Goal: Transaction & Acquisition: Subscribe to service/newsletter

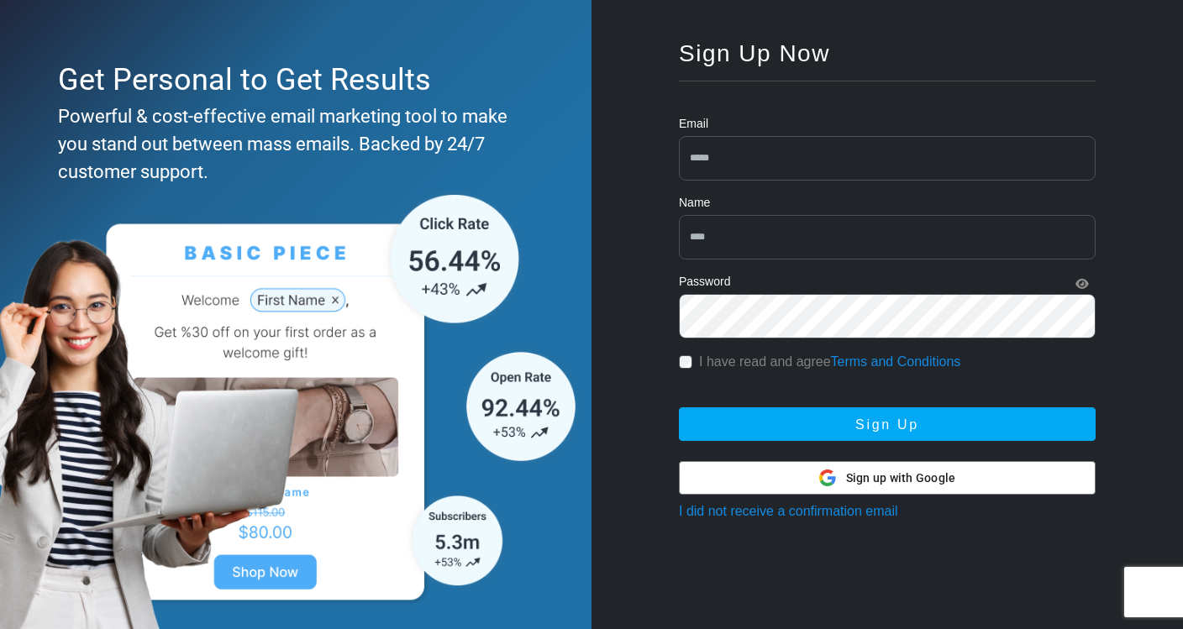
scroll to position [104, 0]
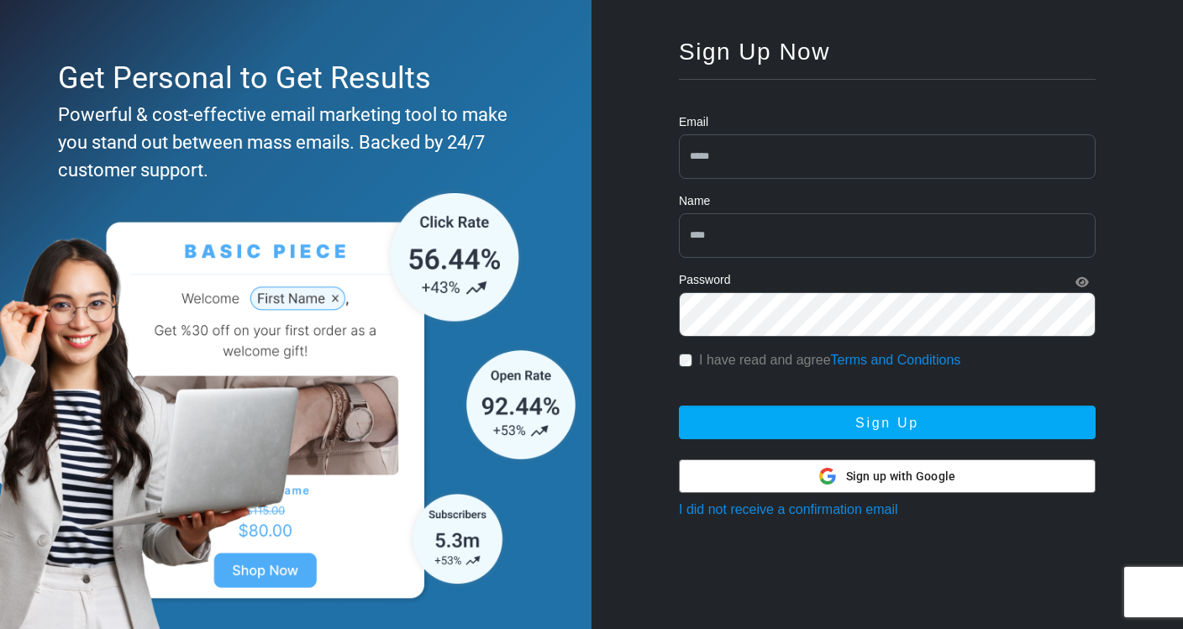
click at [779, 151] on input "email" at bounding box center [887, 156] width 417 height 45
type input "**********"
type input "*****"
click at [689, 354] on div "I have read and agree Terms and Conditions" at bounding box center [887, 360] width 417 height 20
click at [726, 379] on form "**********" at bounding box center [887, 266] width 417 height 346
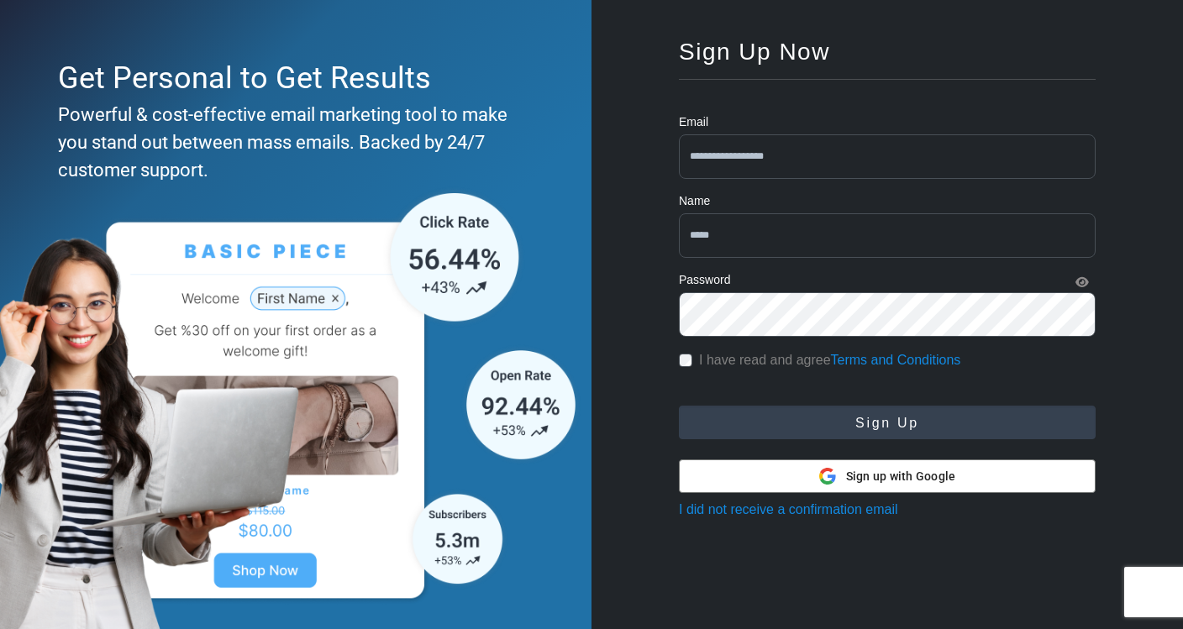
click at [779, 415] on button "Sign Up" at bounding box center [887, 423] width 417 height 34
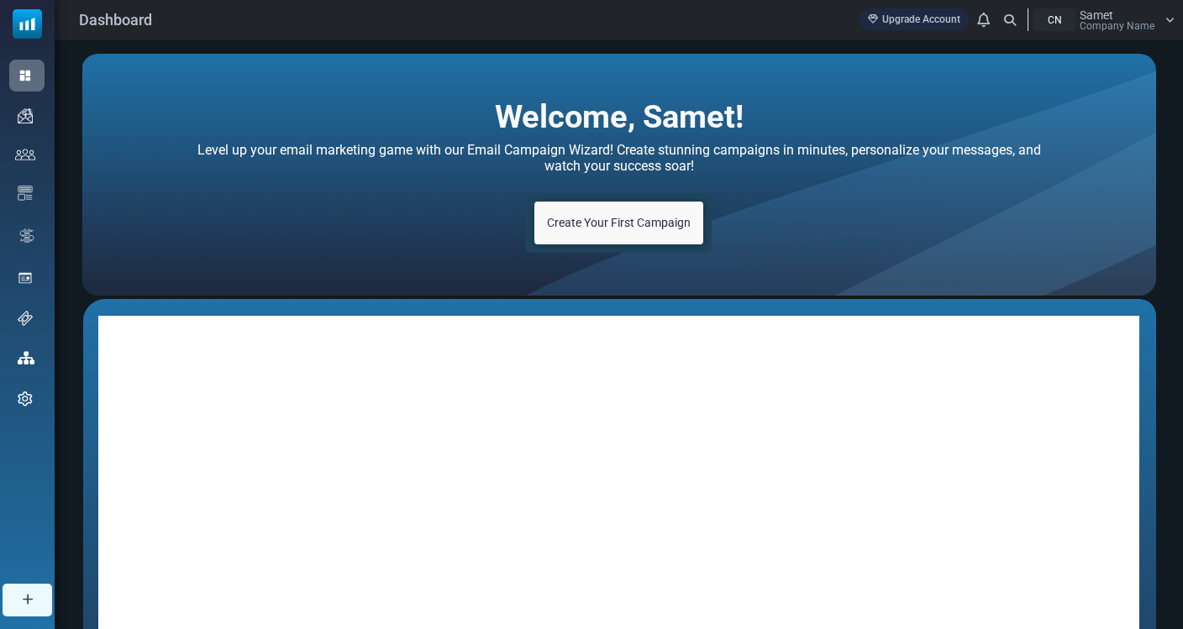
click at [644, 210] on link "Create Your First Campaign" at bounding box center [618, 223] width 169 height 43
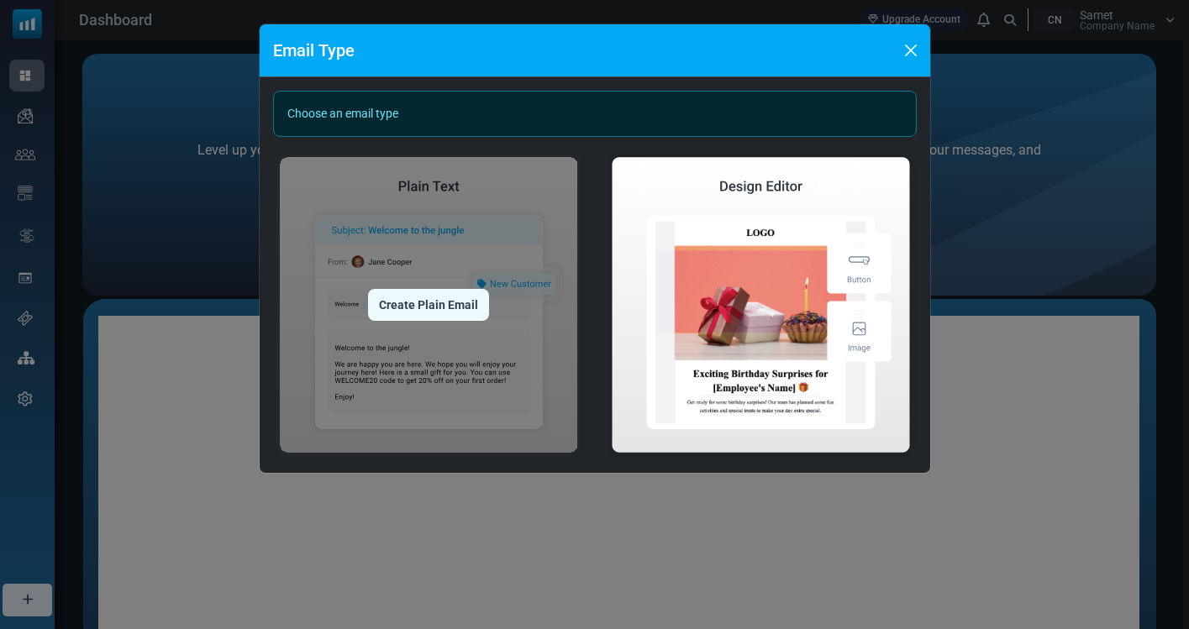
click at [438, 313] on div "Create Plain Email" at bounding box center [428, 305] width 121 height 32
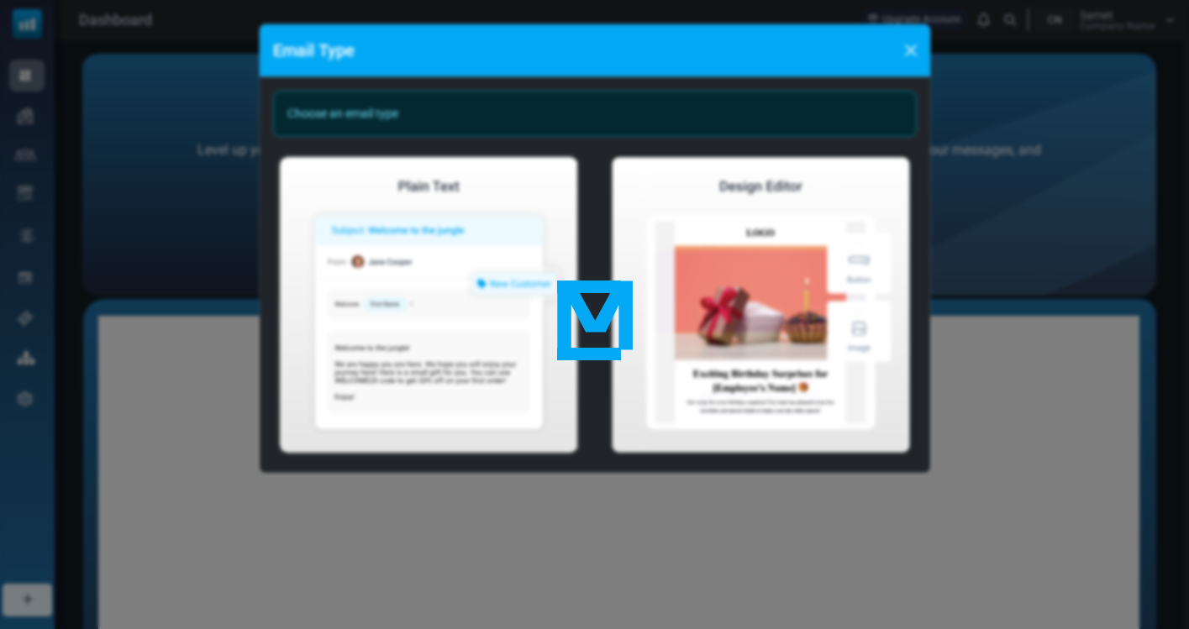
click at [827, 320] on div at bounding box center [594, 314] width 1189 height 629
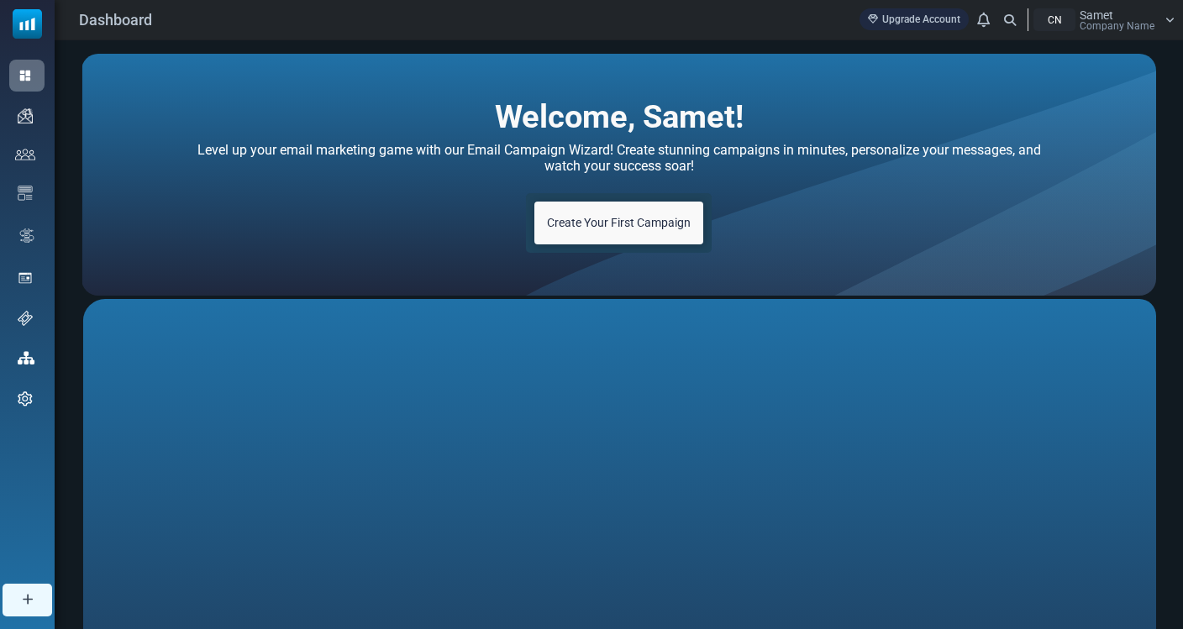
click at [656, 221] on span "Create Your First Campaign" at bounding box center [619, 222] width 144 height 13
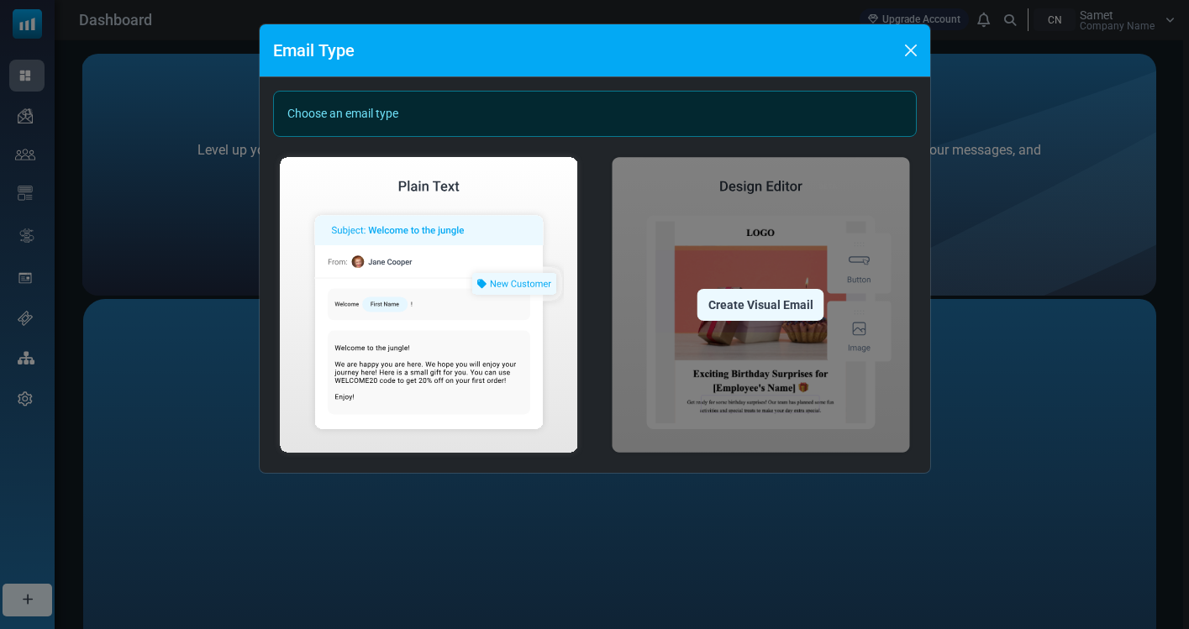
click at [751, 332] on img at bounding box center [761, 304] width 312 height 309
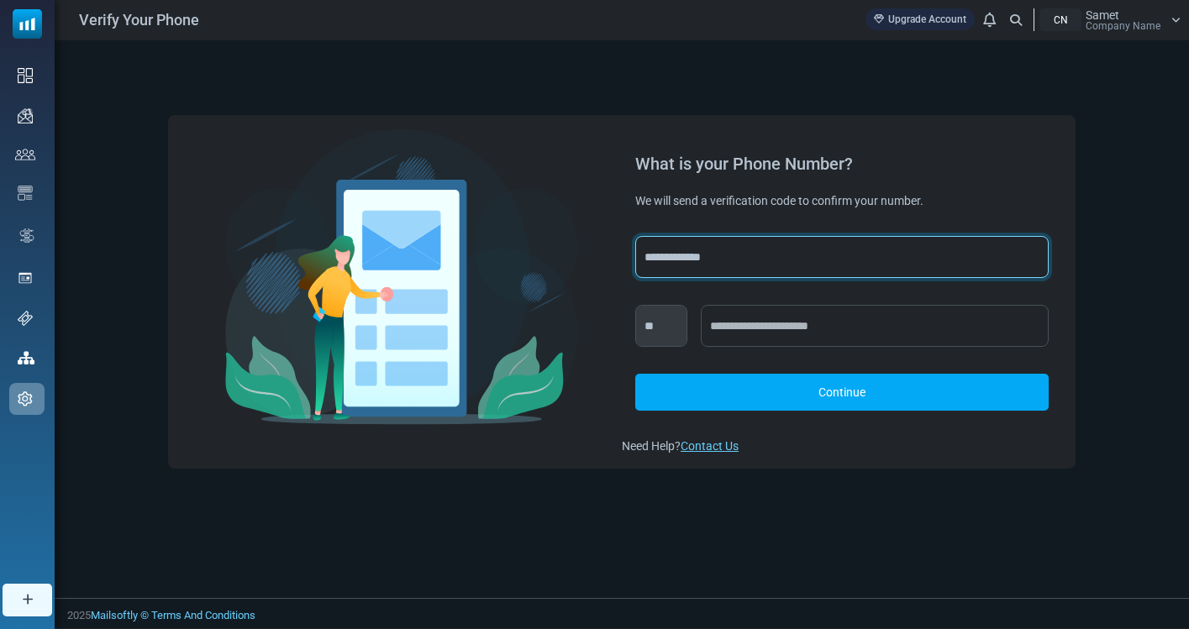
select select "***"
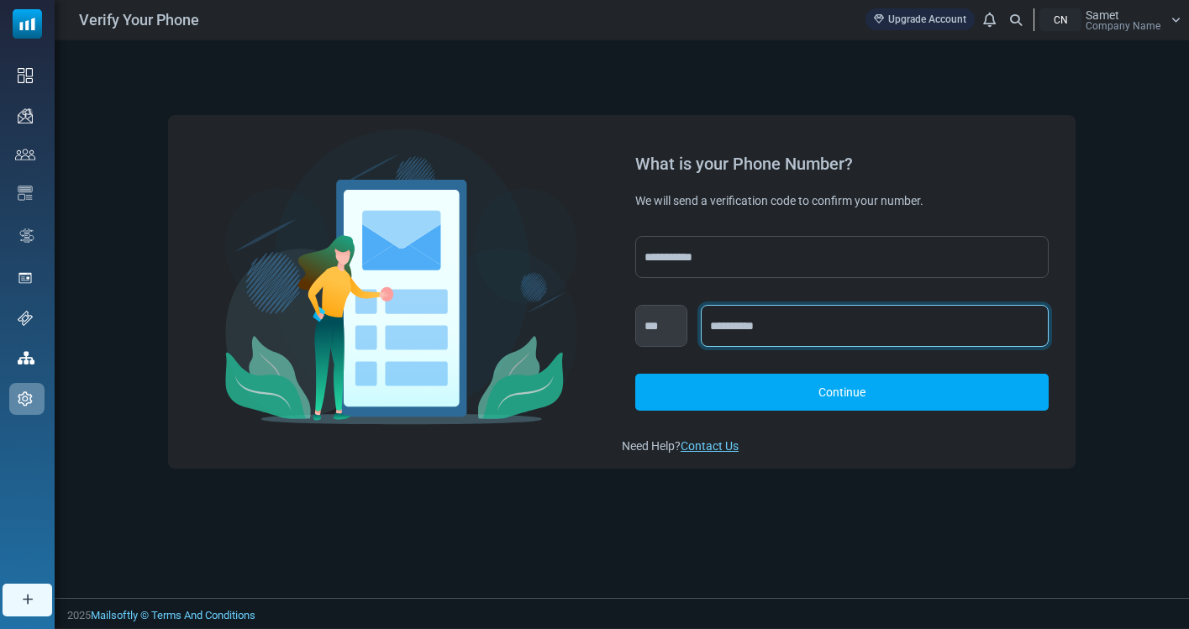
type input "**********"
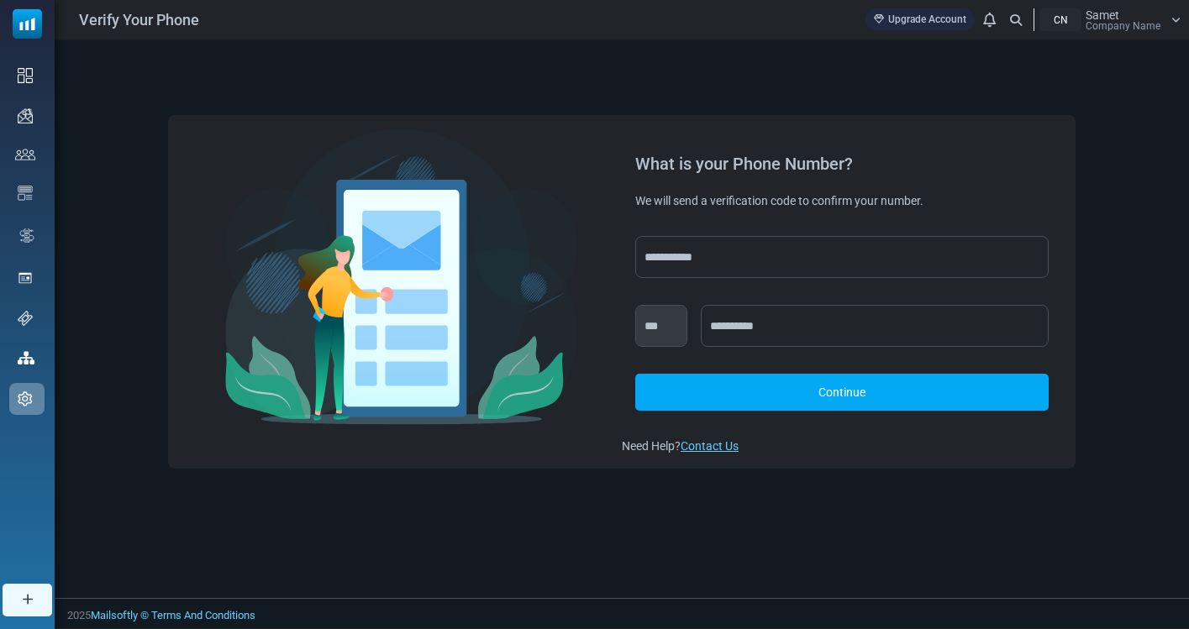
click at [878, 384] on link "Continue" at bounding box center [841, 392] width 413 height 37
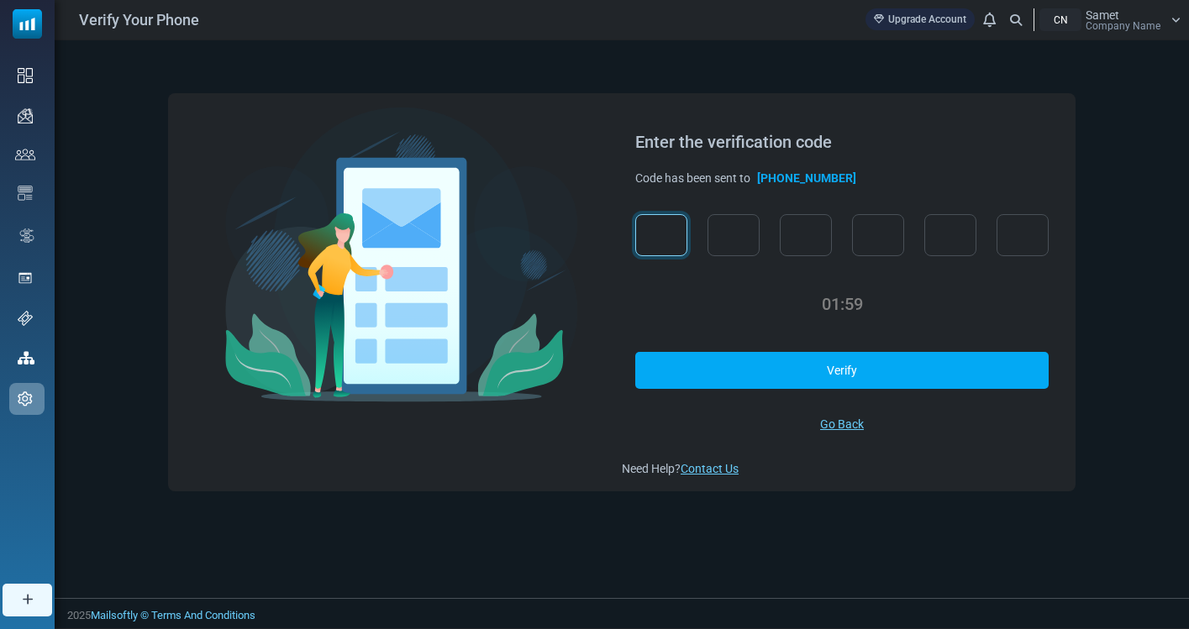
click at [667, 236] on input "text" at bounding box center [661, 235] width 52 height 42
type input "*"
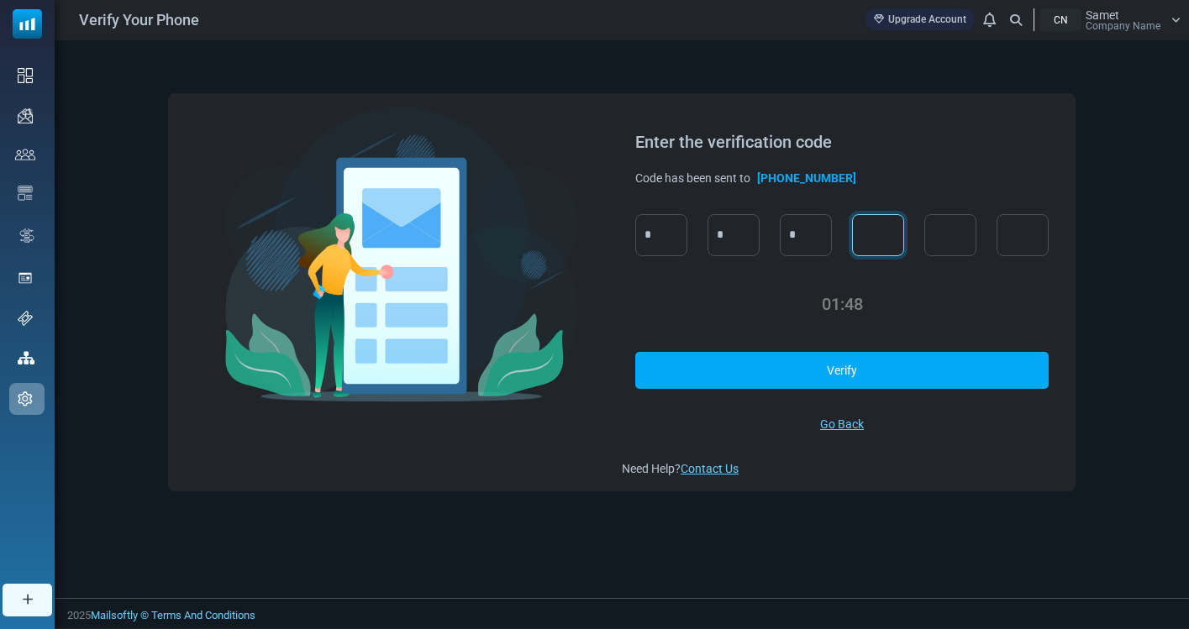
type input "*"
click at [820, 359] on link "Verify" at bounding box center [841, 370] width 413 height 37
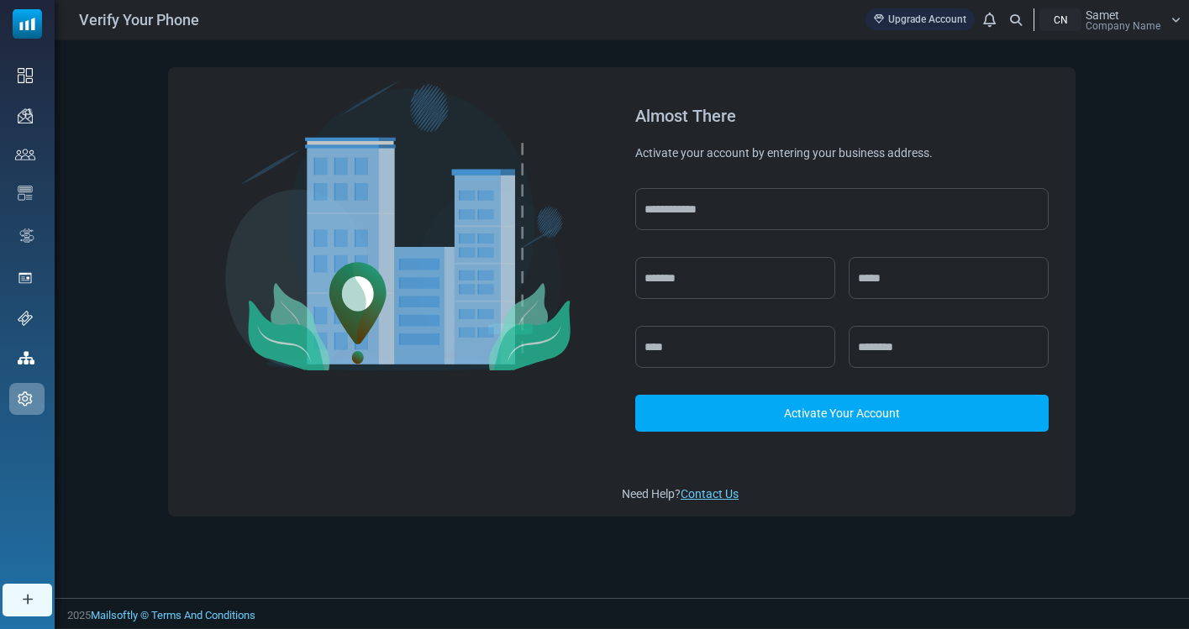
drag, startPoint x: 768, startPoint y: 234, endPoint x: 765, endPoint y: 218, distance: 16.2
click at [767, 223] on div "Activate Your Account" at bounding box center [841, 323] width 413 height 270
click at [764, 217] on input "text" at bounding box center [841, 209] width 413 height 42
type input "*"
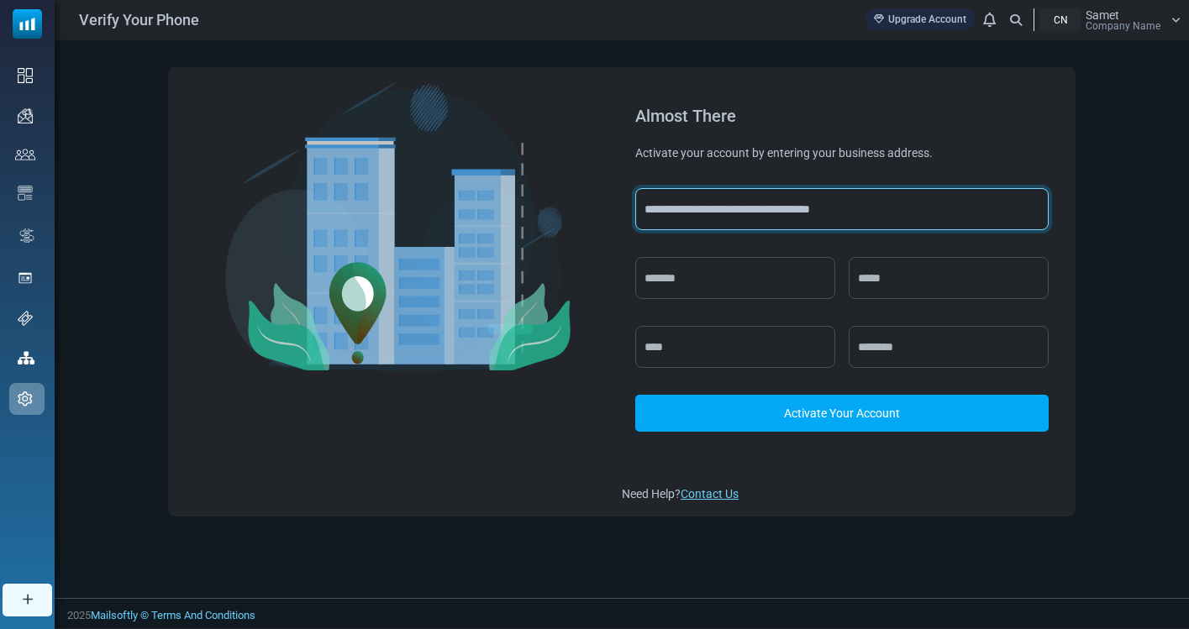
type input "**********"
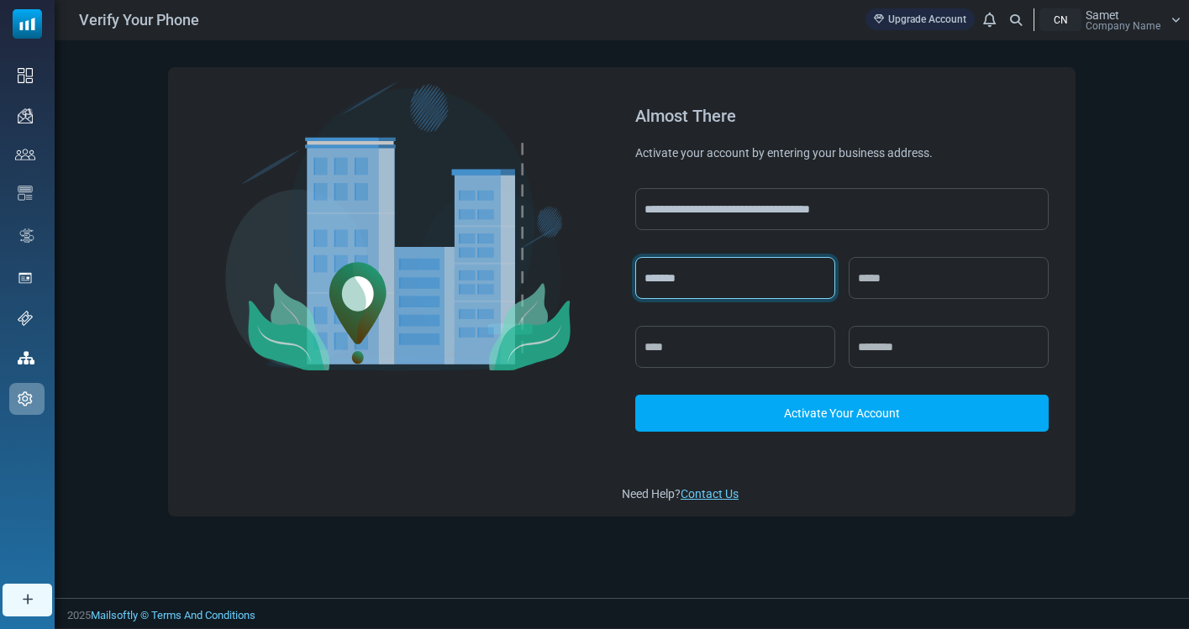
type input "*******"
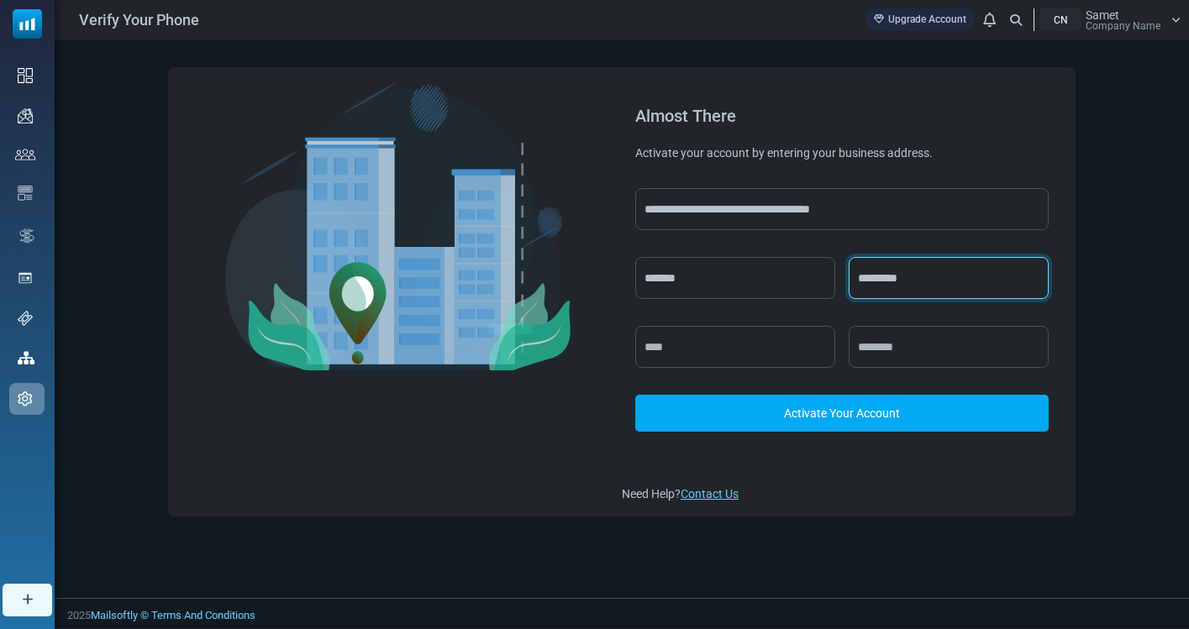
type input "*********"
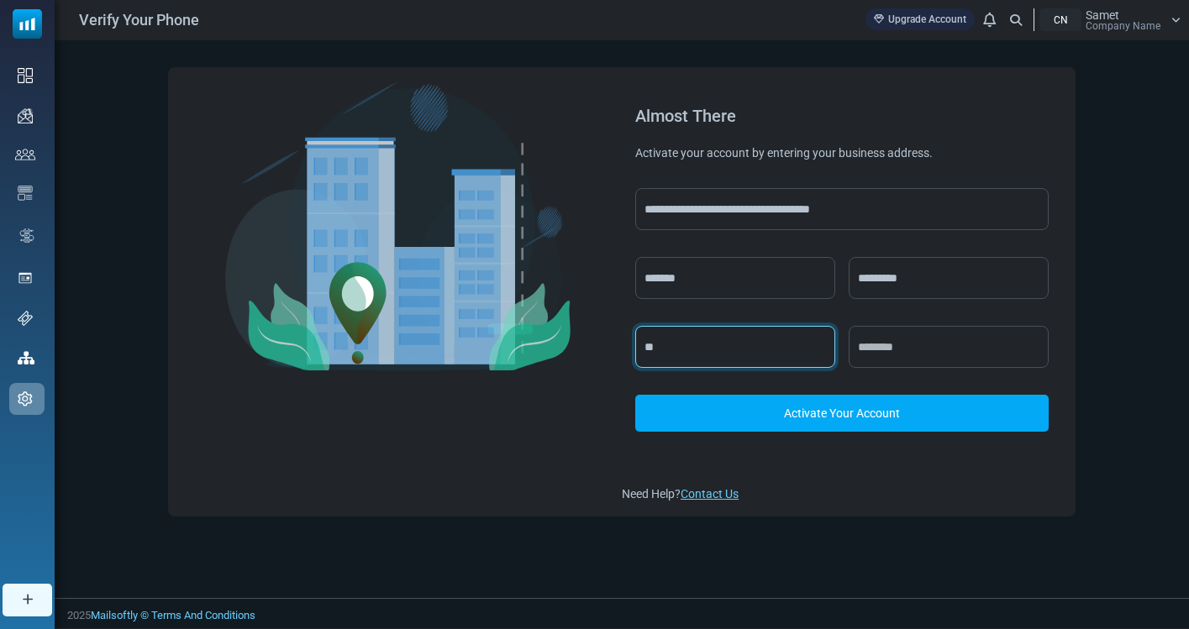
type input "*"
type input "*****"
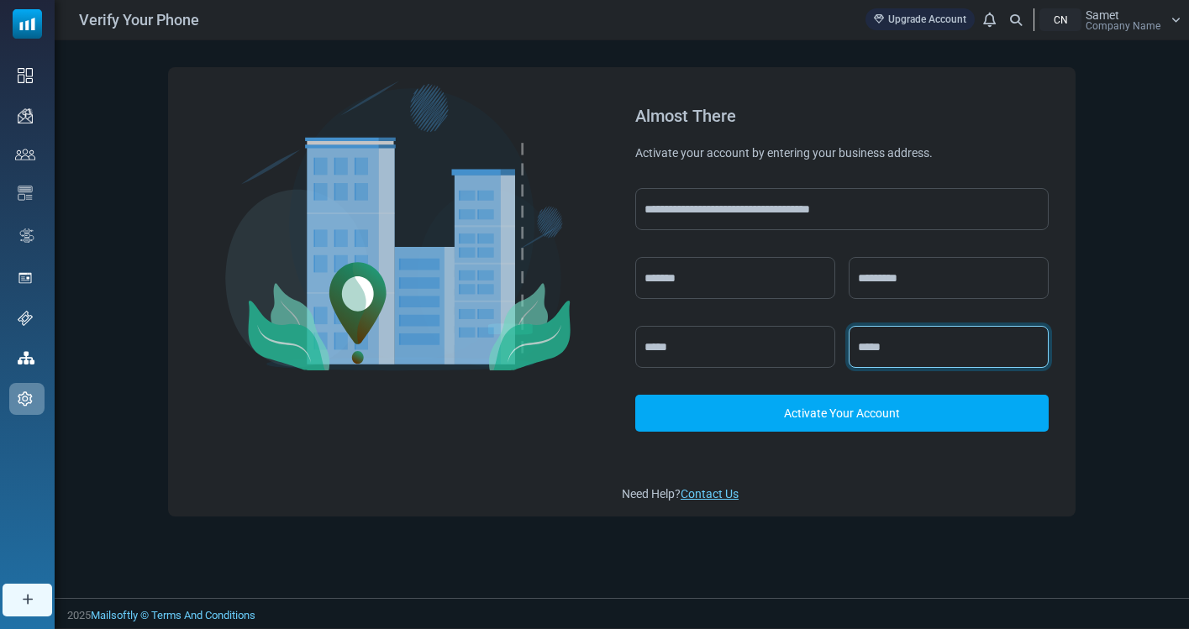
type input "*****"
click at [833, 423] on link "Activate Your Account" at bounding box center [841, 413] width 413 height 37
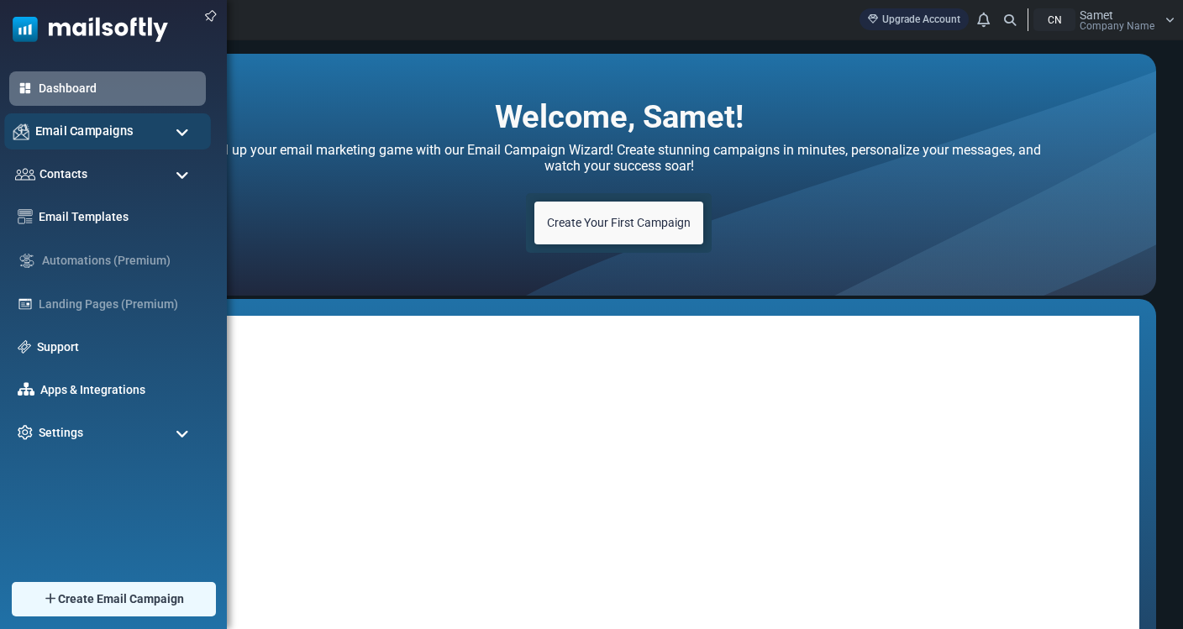
click at [13, 117] on div "Email Campaigns" at bounding box center [107, 131] width 207 height 36
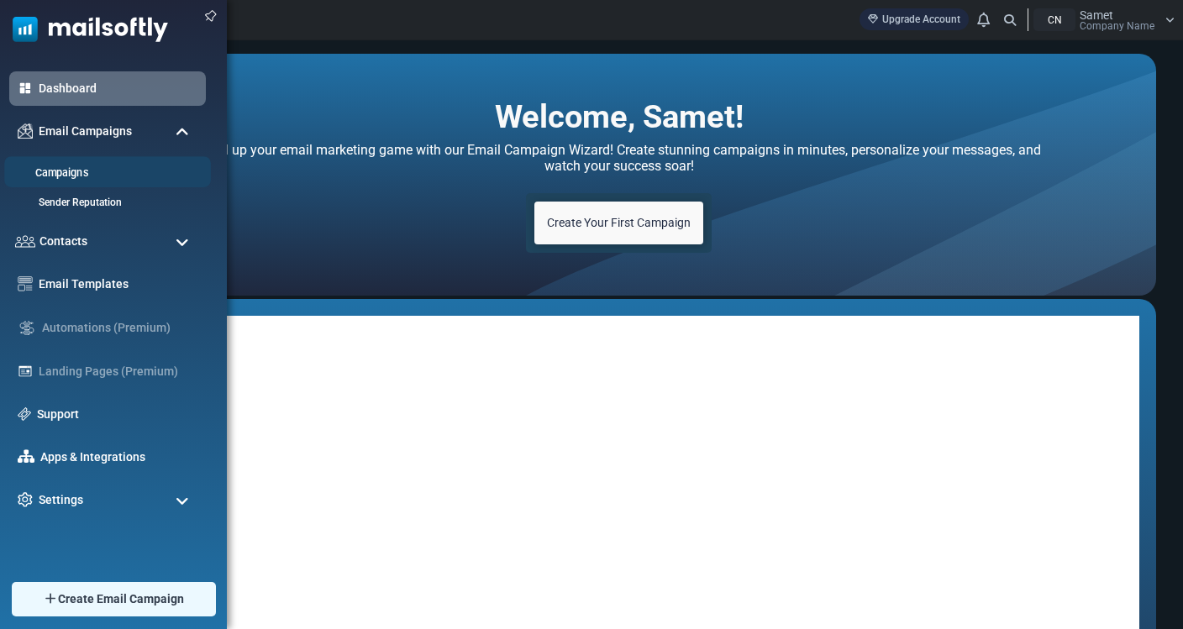
click at [60, 174] on link "Campaigns" at bounding box center [105, 173] width 202 height 16
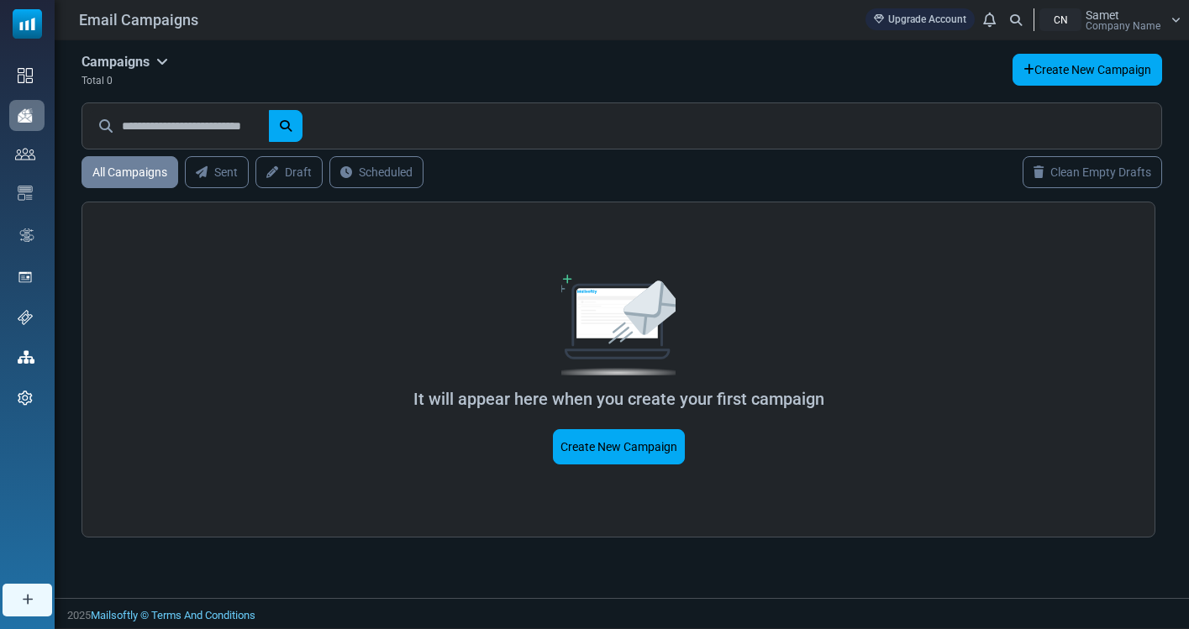
scroll to position [1, 0]
drag, startPoint x: 643, startPoint y: 475, endPoint x: 646, endPoint y: 429, distance: 45.4
click at [646, 444] on div "It will appear here when you create your first campaign Create New Campaign" at bounding box center [618, 370] width 1074 height 336
click at [646, 429] on link "Create New Campaign" at bounding box center [619, 446] width 132 height 35
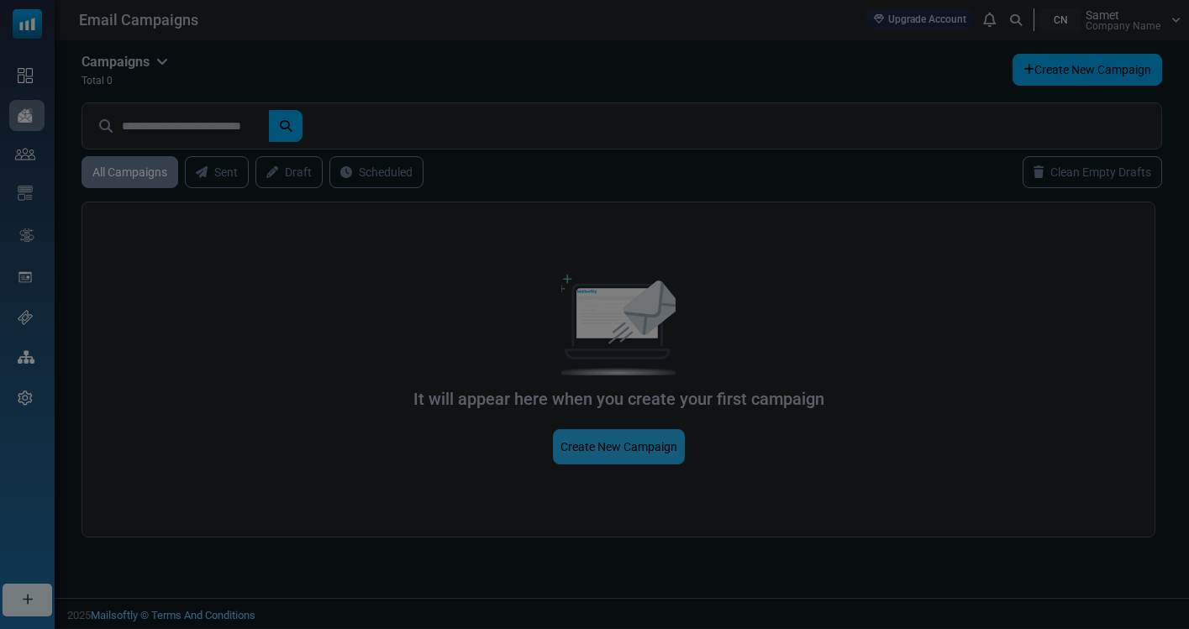
scroll to position [0, 0]
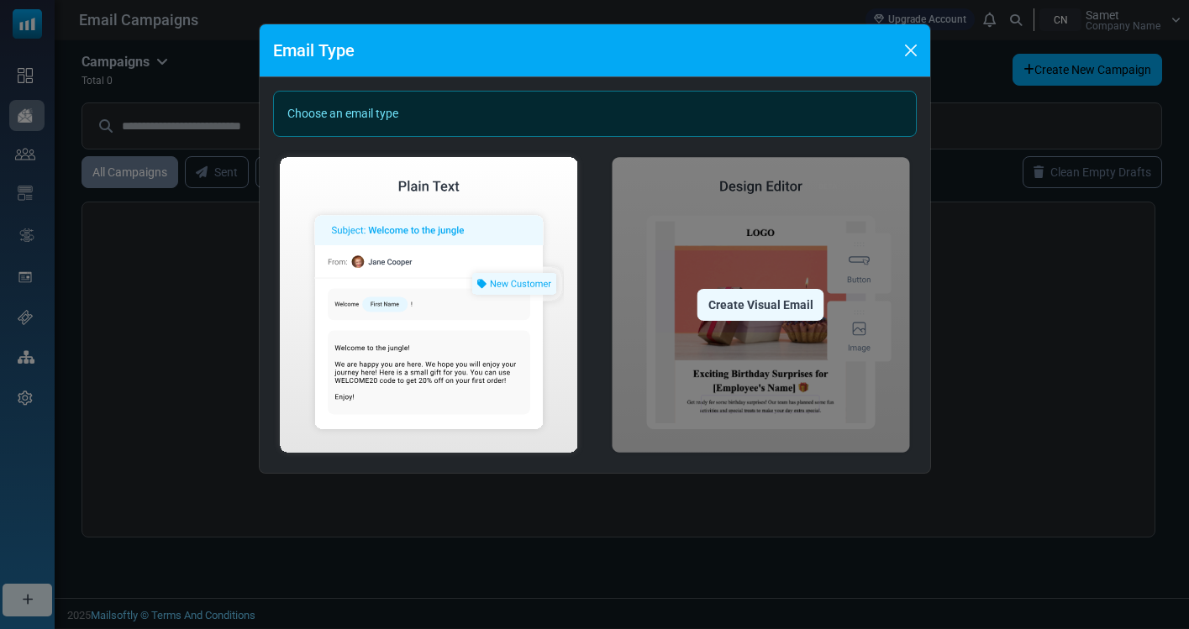
click at [707, 333] on img at bounding box center [761, 304] width 312 height 309
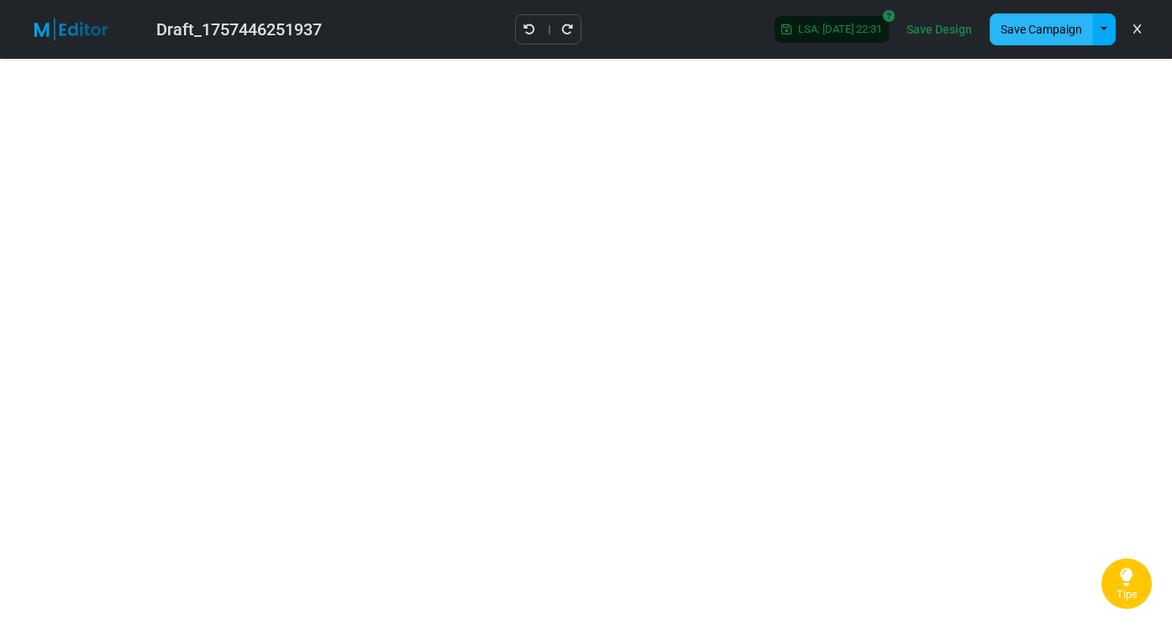
click at [1090, 32] on button "Save Campaign" at bounding box center [1041, 29] width 103 height 32
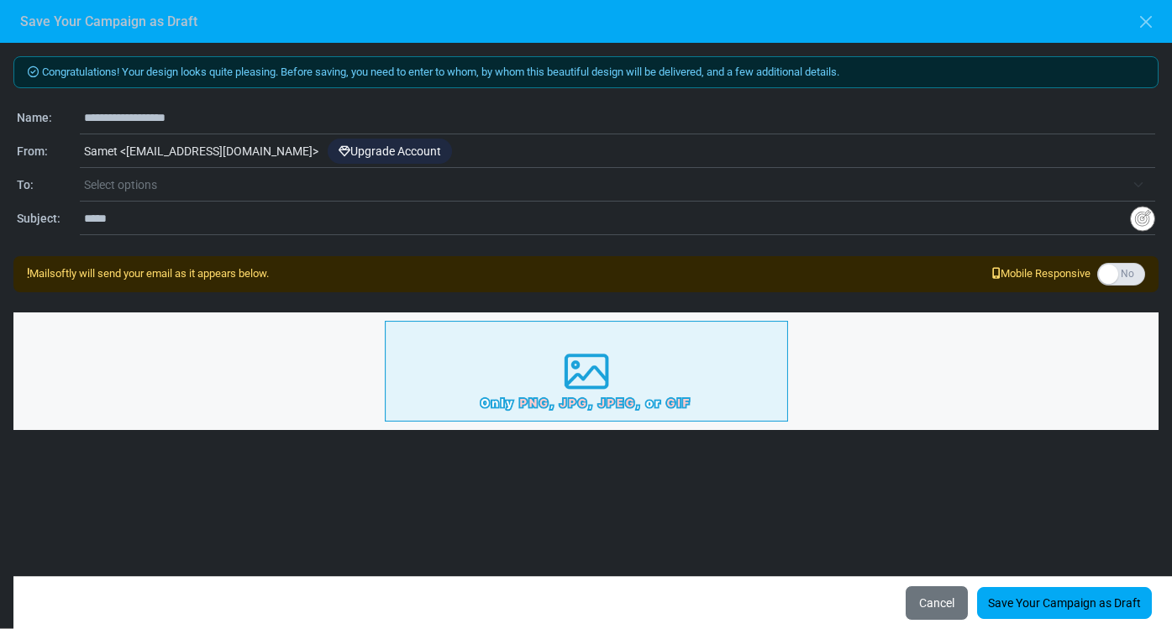
click at [125, 118] on input "**********" at bounding box center [619, 118] width 1071 height 32
type input "*******"
click at [1048, 596] on link "Save Your Campaign as Draft" at bounding box center [1064, 603] width 175 height 32
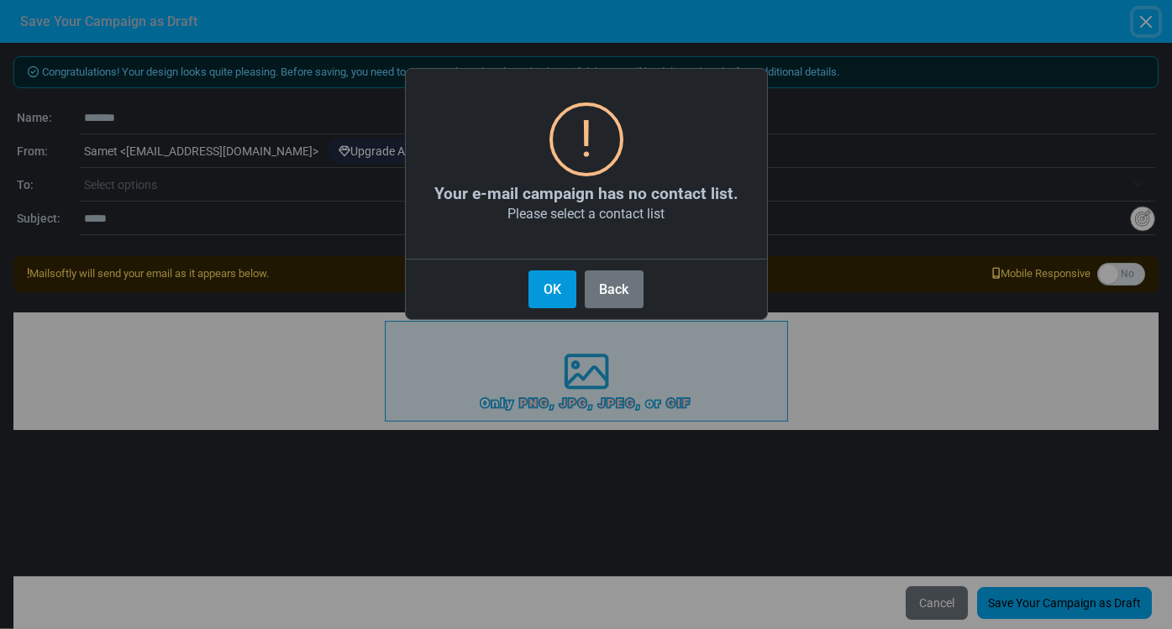
click at [556, 295] on button "OK" at bounding box center [551, 289] width 47 height 38
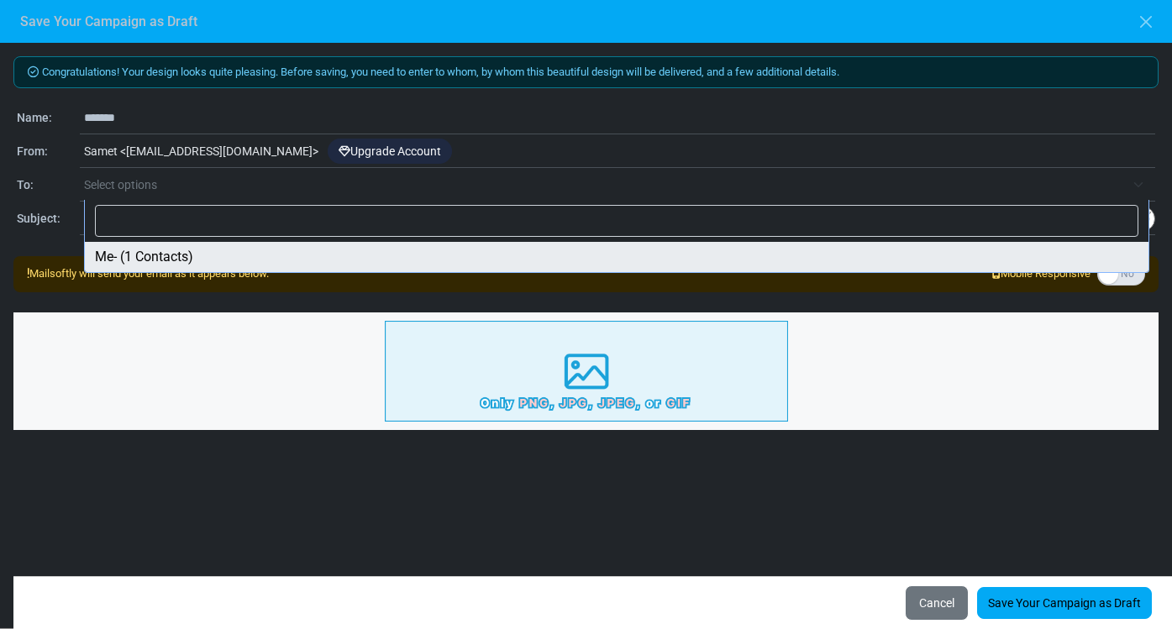
click at [222, 189] on span "Select options" at bounding box center [604, 185] width 1041 height 20
click at [255, 148] on div "Samet < hostium-icloud@cc.mailsends.net > Upgrade Account" at bounding box center [617, 152] width 1075 height 32
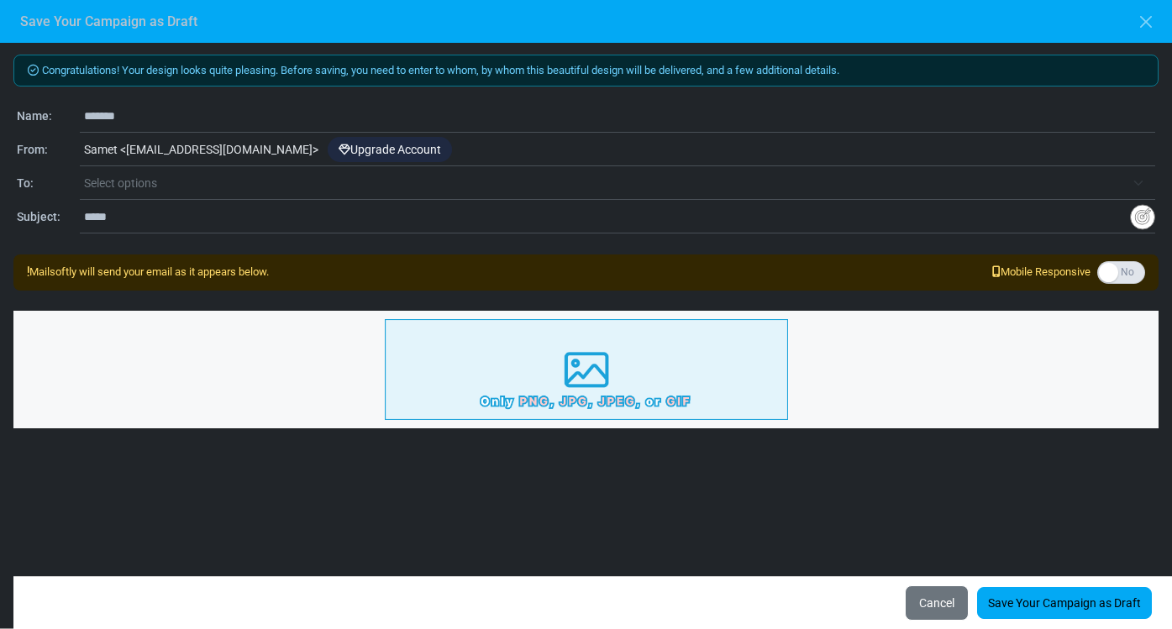
click at [226, 178] on span "Select options" at bounding box center [604, 183] width 1041 height 20
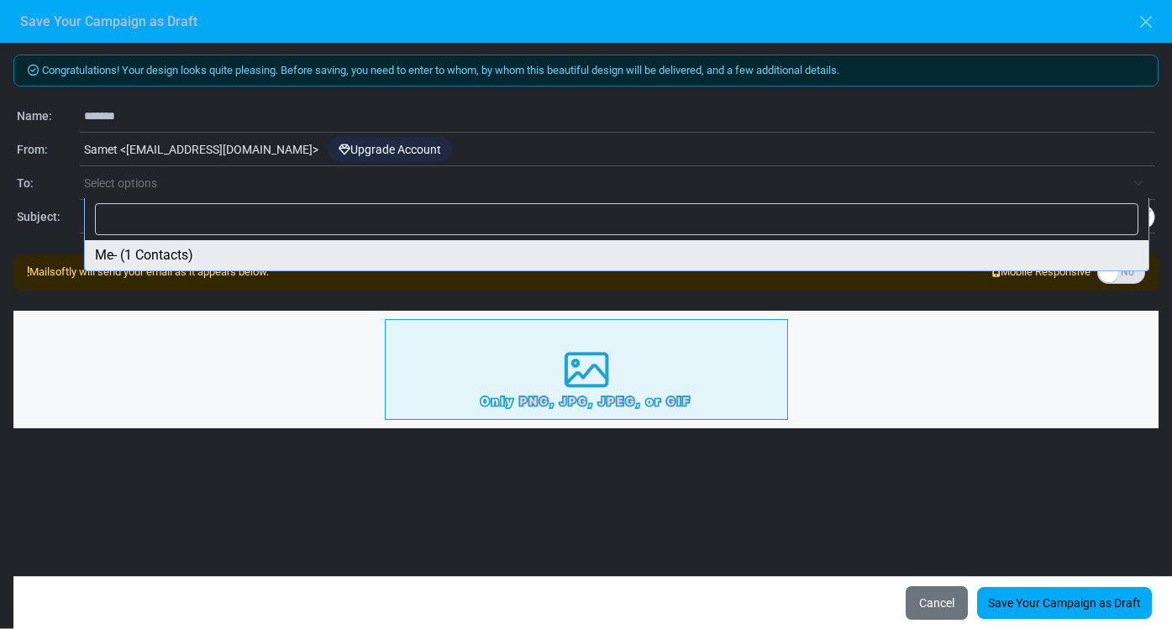
scroll to position [2, 0]
select select "*****"
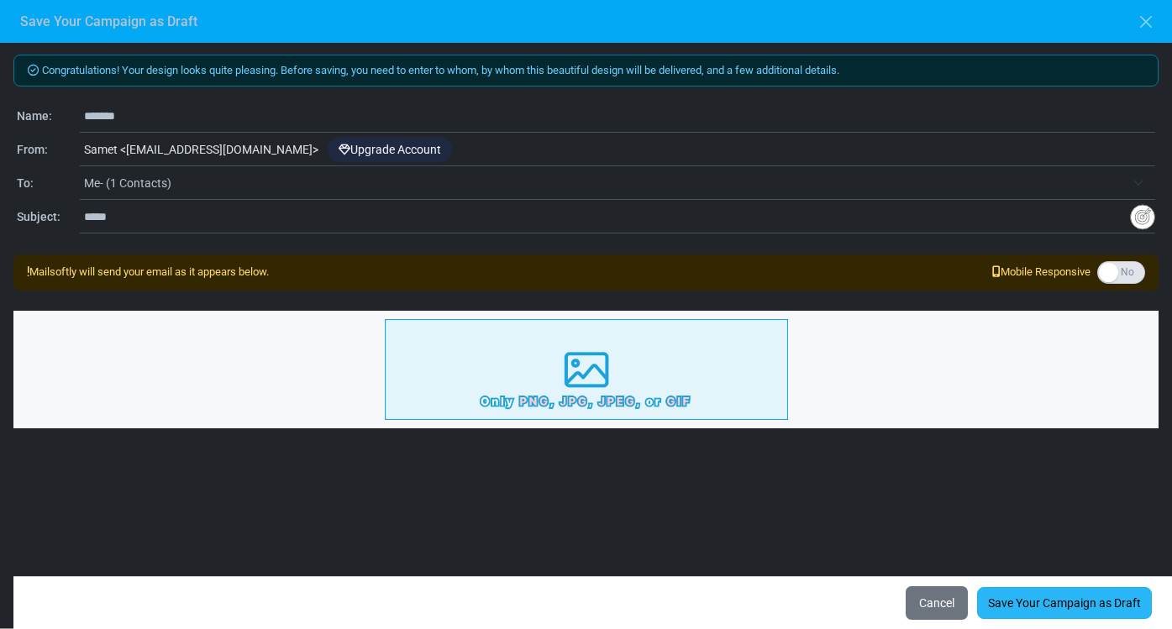
click at [1011, 608] on link "Save Your Campaign as Draft" at bounding box center [1064, 603] width 175 height 32
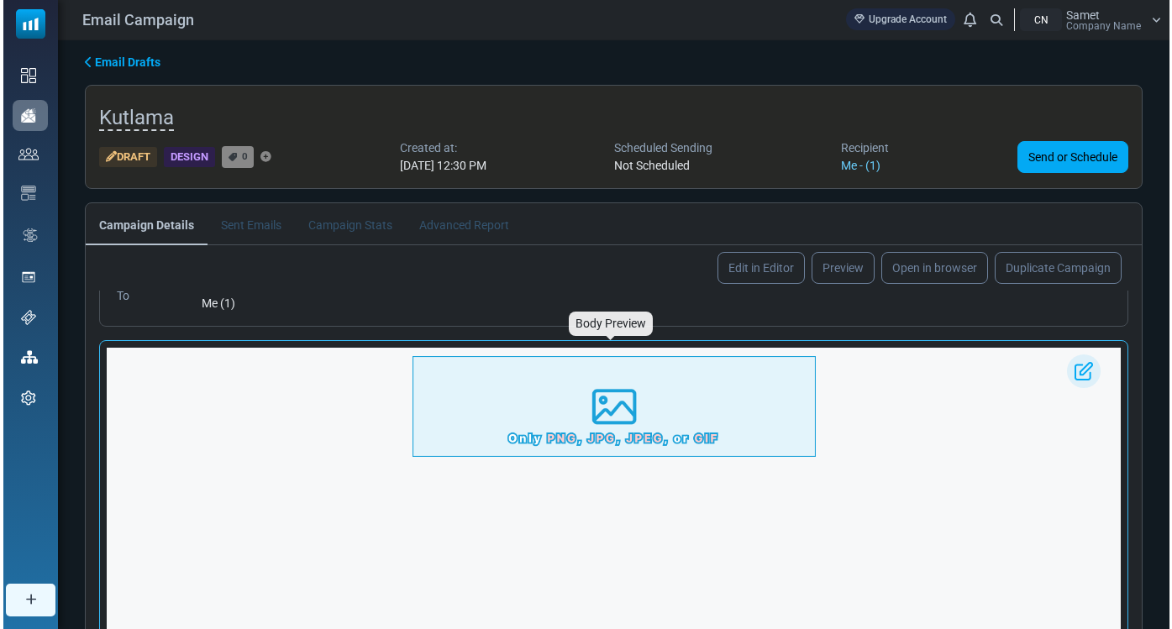
scroll to position [94, 0]
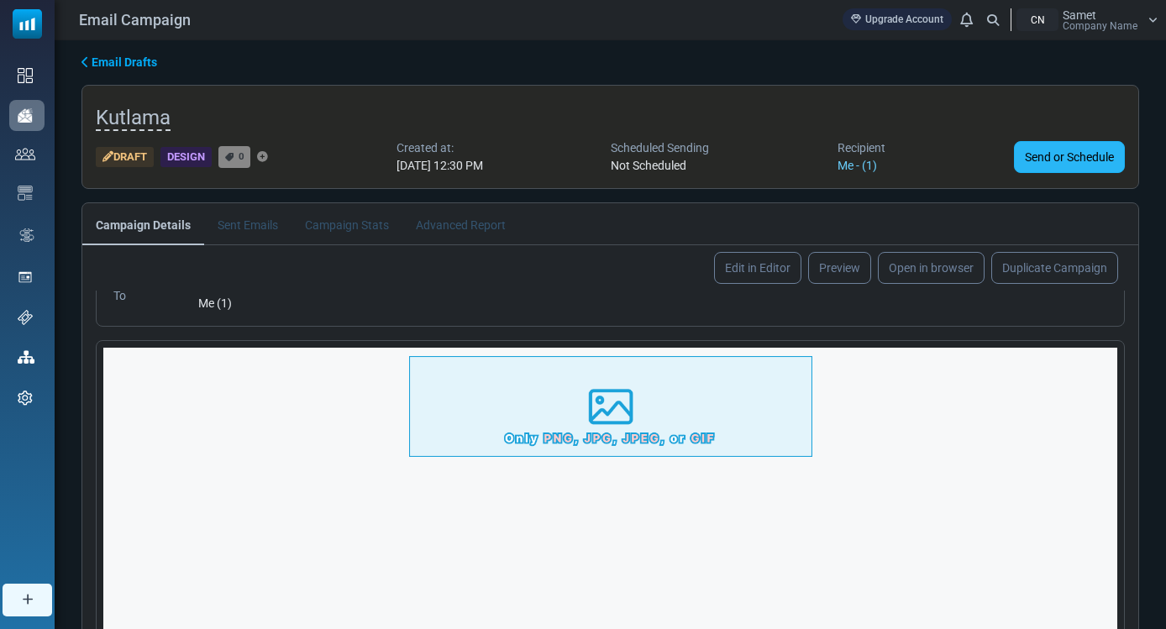
click at [1056, 147] on link "Send or Schedule" at bounding box center [1069, 157] width 111 height 32
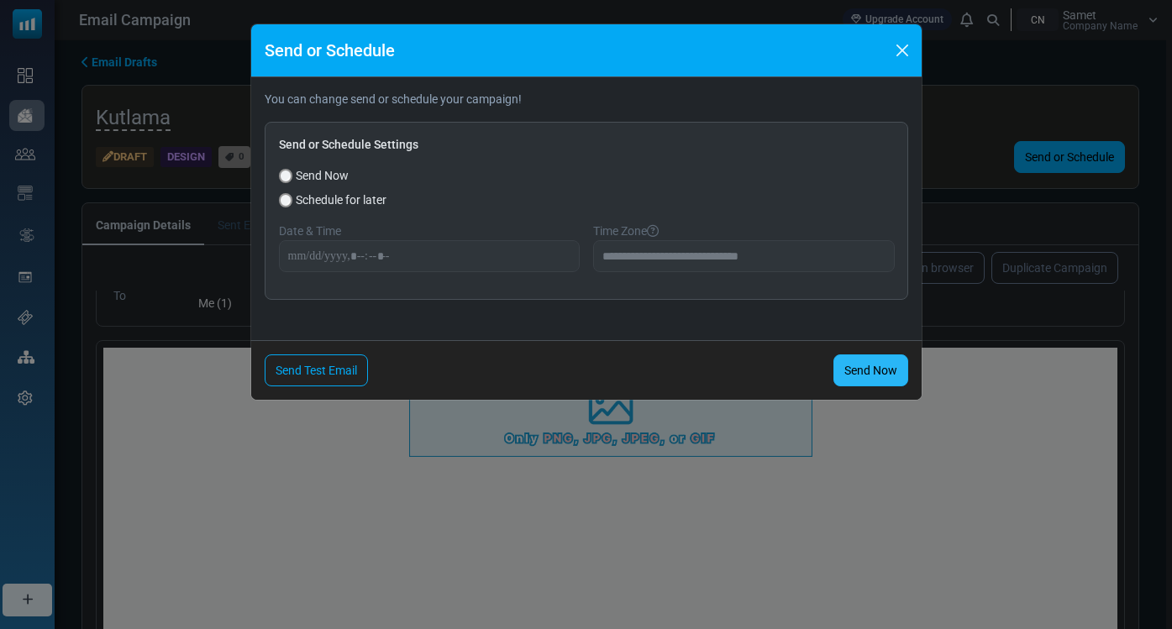
click at [848, 375] on link "Send Now" at bounding box center [870, 370] width 75 height 32
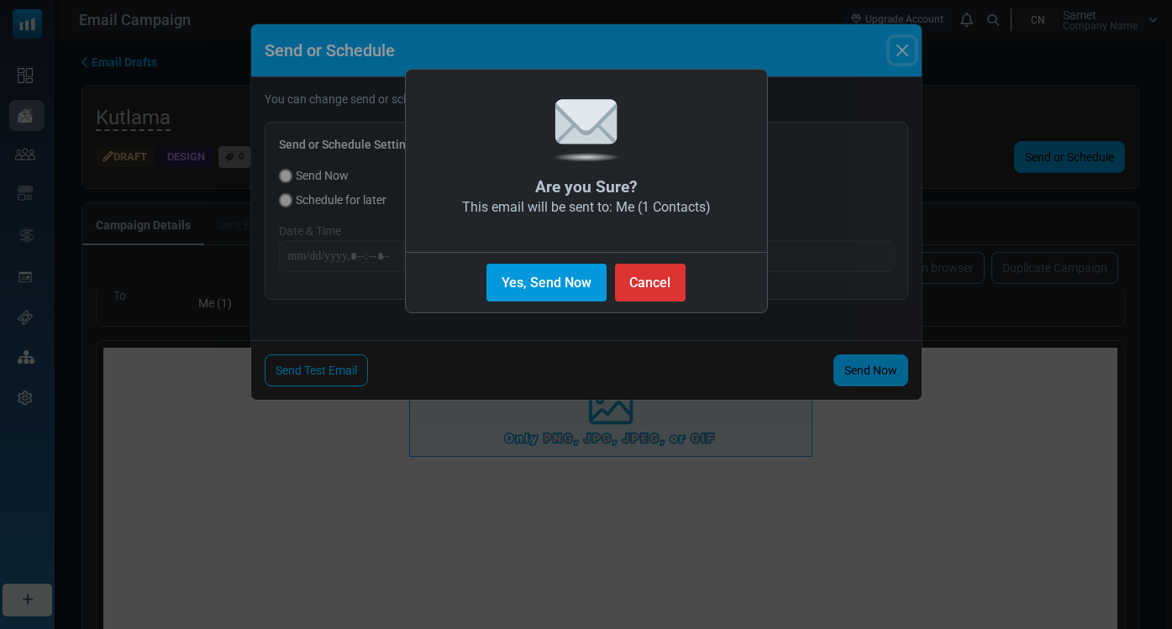
click at [556, 274] on button "Yes, Send Now" at bounding box center [545, 283] width 119 height 38
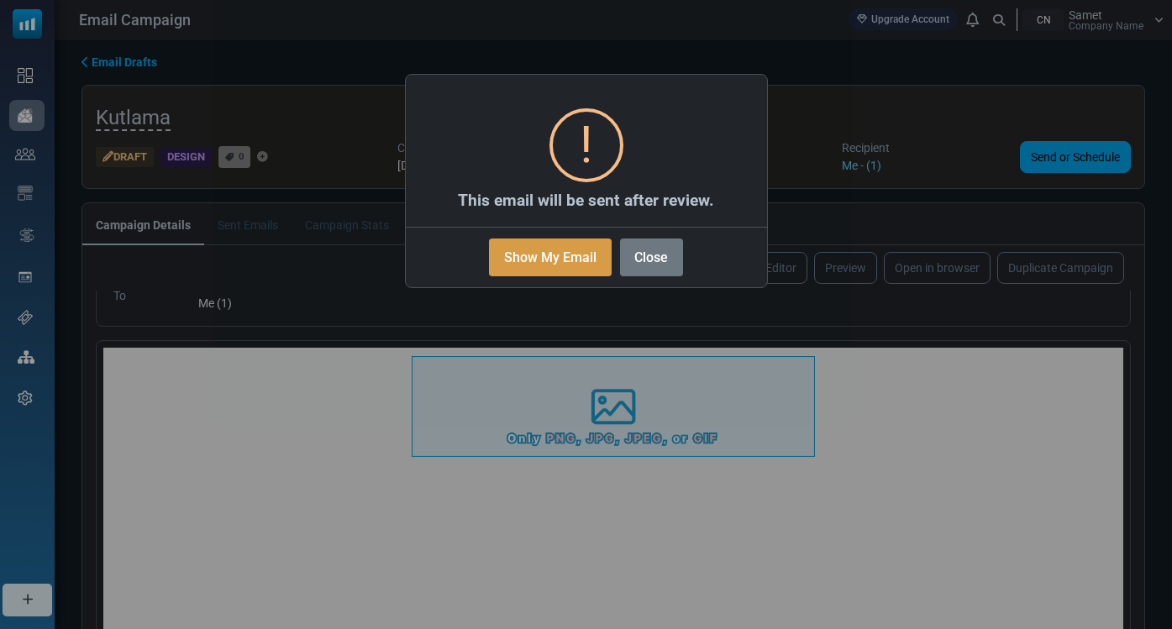
click at [586, 267] on button "Show My Email" at bounding box center [550, 258] width 122 height 38
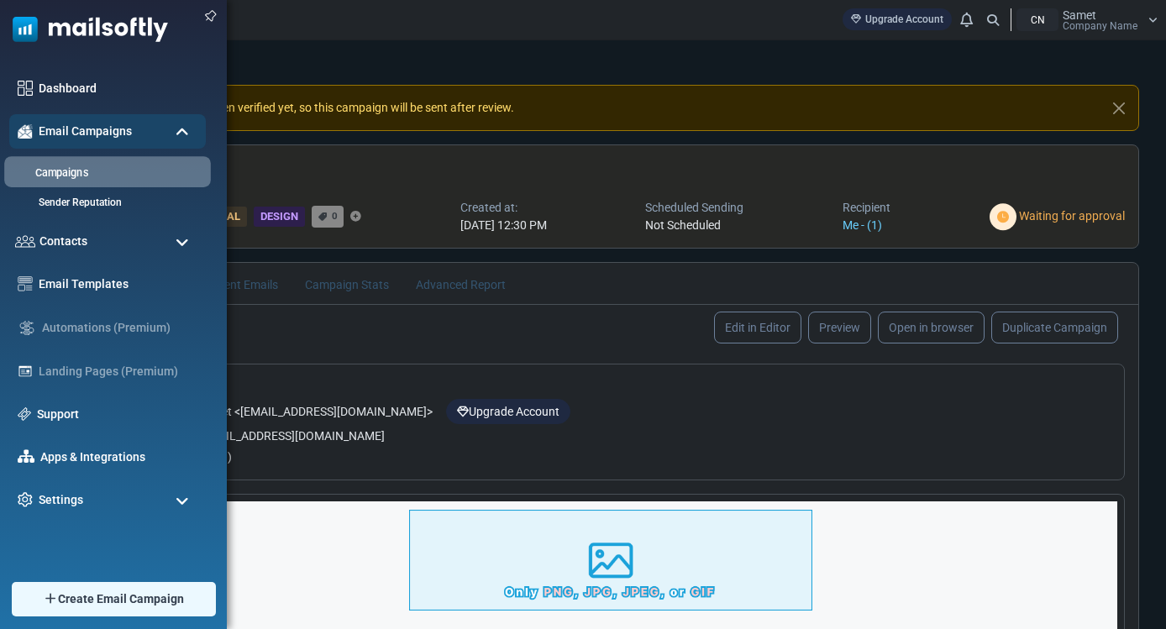
click at [92, 171] on link "Campaigns" at bounding box center [105, 173] width 202 height 16
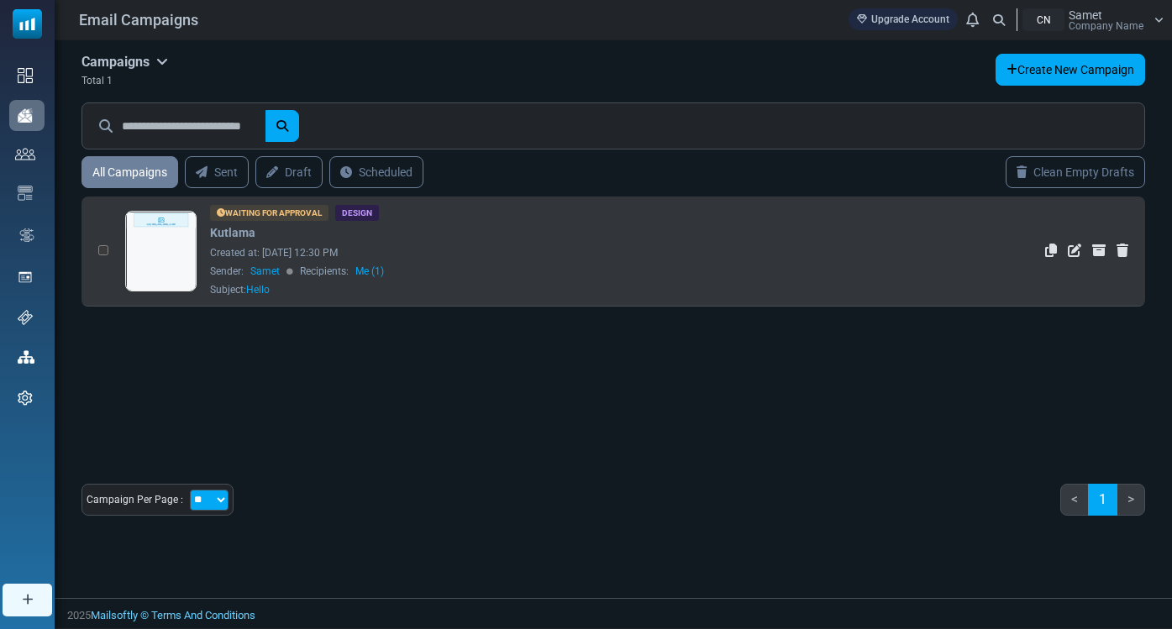
click at [165, 239] on link at bounding box center [161, 298] width 71 height 173
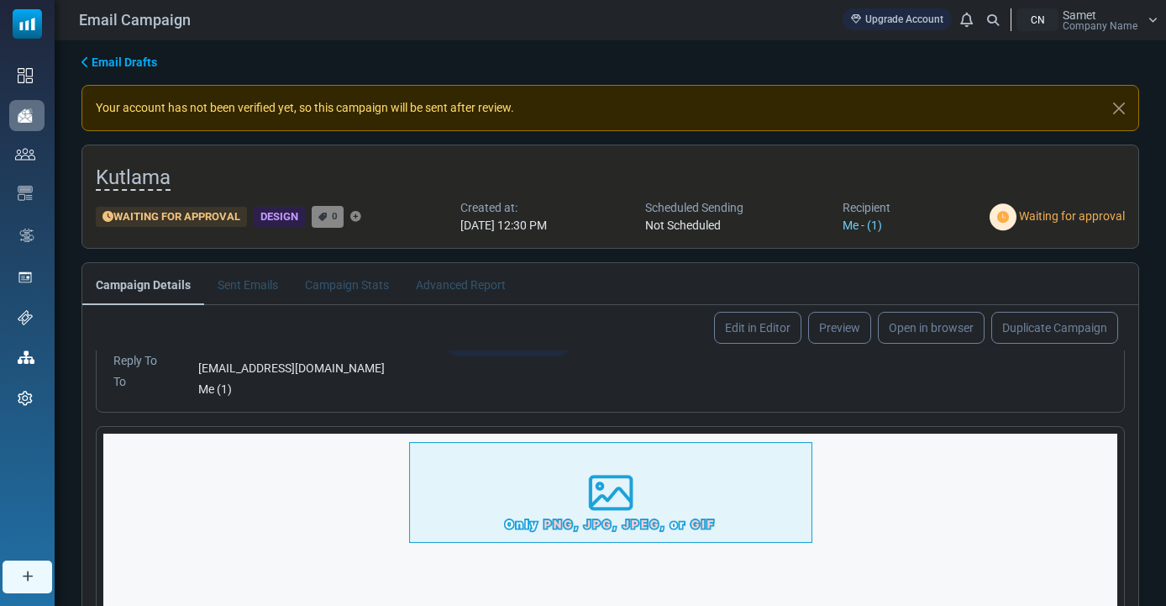
scroll to position [85, 0]
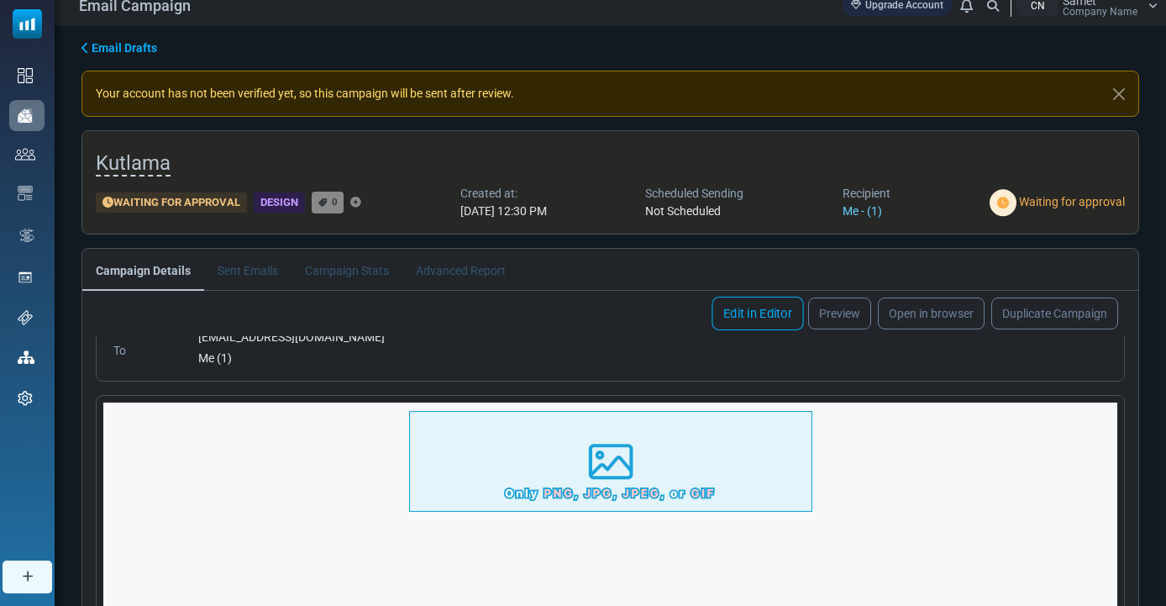
click at [759, 335] on div "Edit in Editor [GEOGRAPHIC_DATA] Open in browser Duplicate Campaign" at bounding box center [610, 313] width 1056 height 45
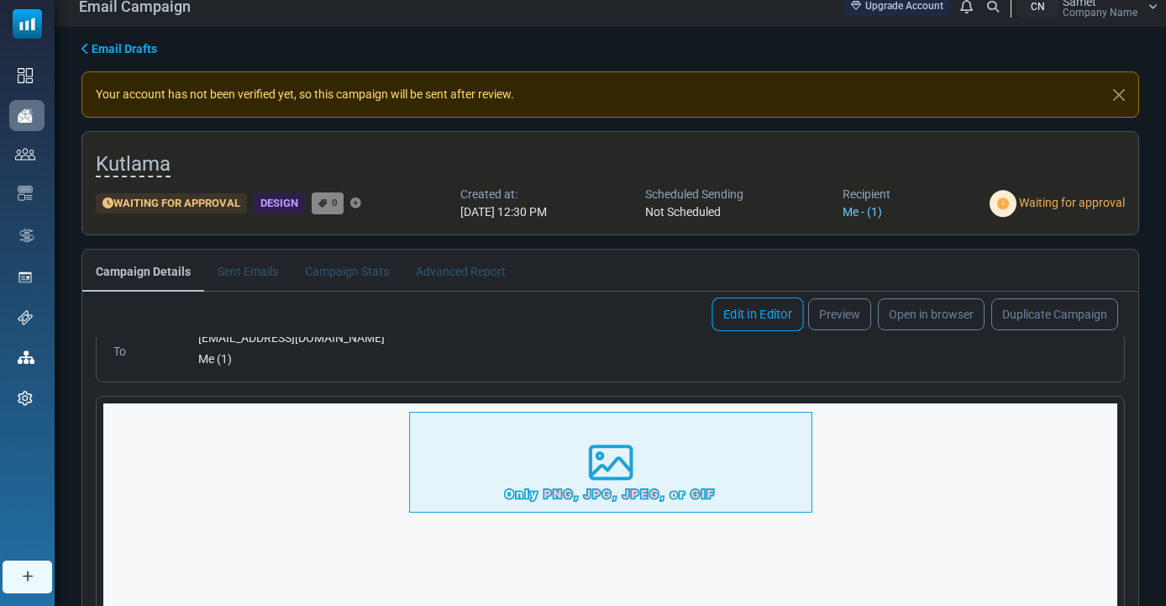
click at [765, 315] on link "Edit in Editor" at bounding box center [758, 314] width 92 height 34
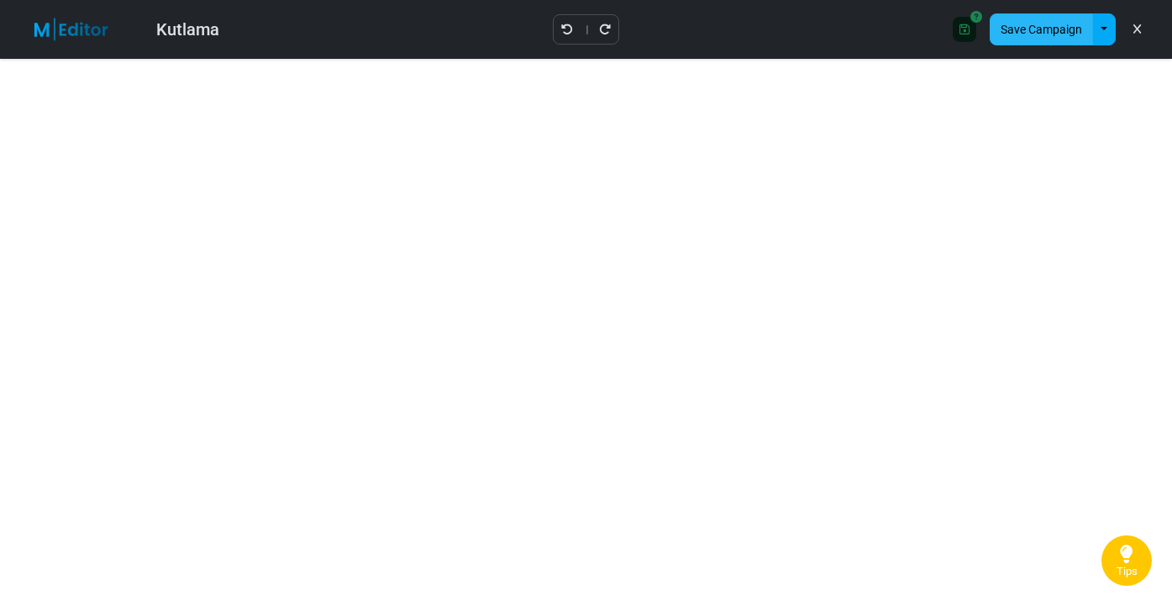
click at [1064, 27] on button "Save Campaign" at bounding box center [1041, 29] width 103 height 32
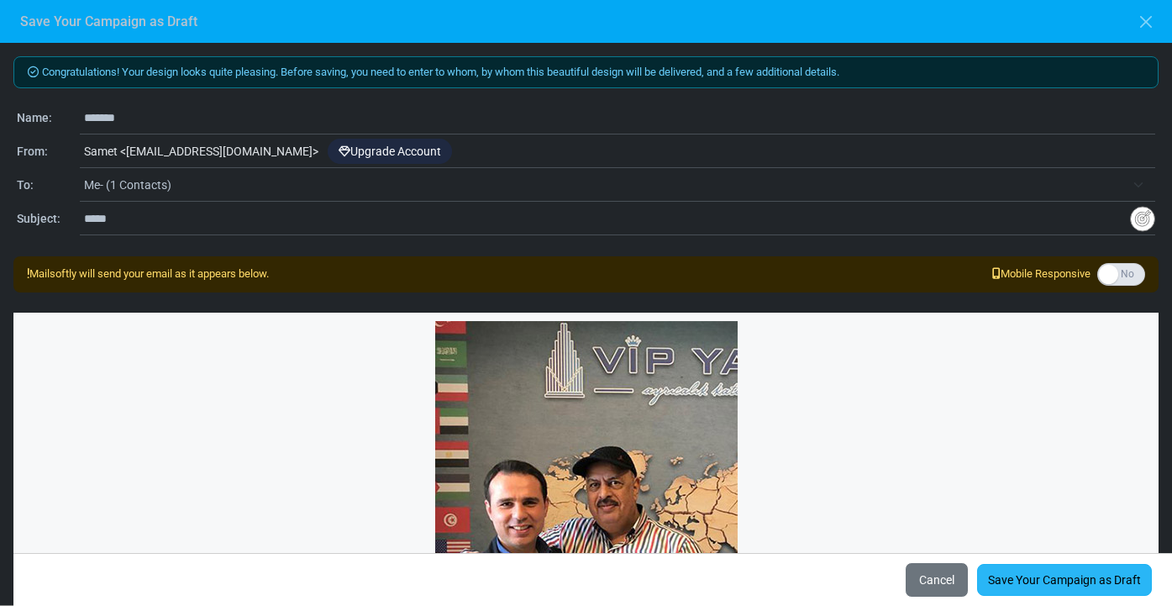
click at [1042, 574] on link "Save Your Campaign as Draft" at bounding box center [1064, 580] width 175 height 32
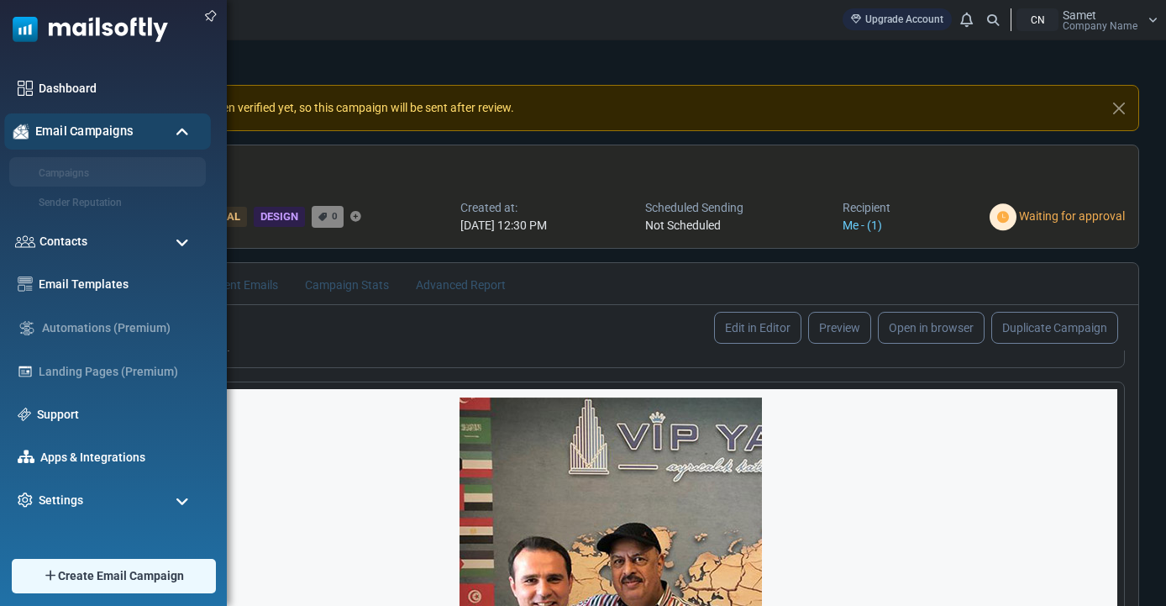
click at [41, 122] on div "Email Campaigns" at bounding box center [107, 131] width 207 height 36
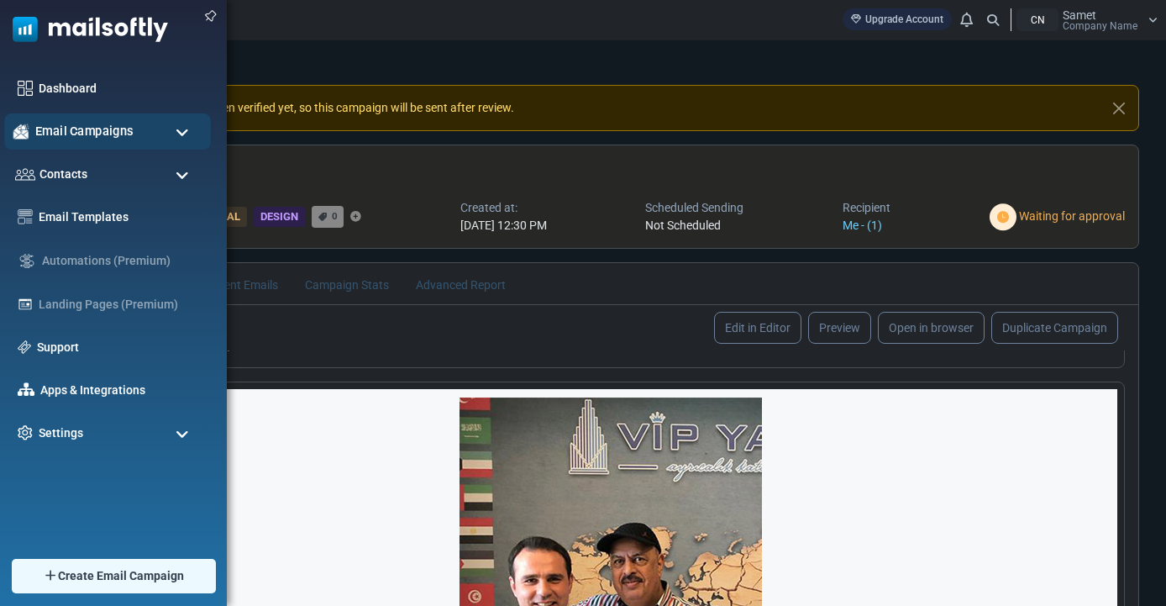
click at [79, 139] on span "Email Campaigns" at bounding box center [84, 131] width 98 height 18
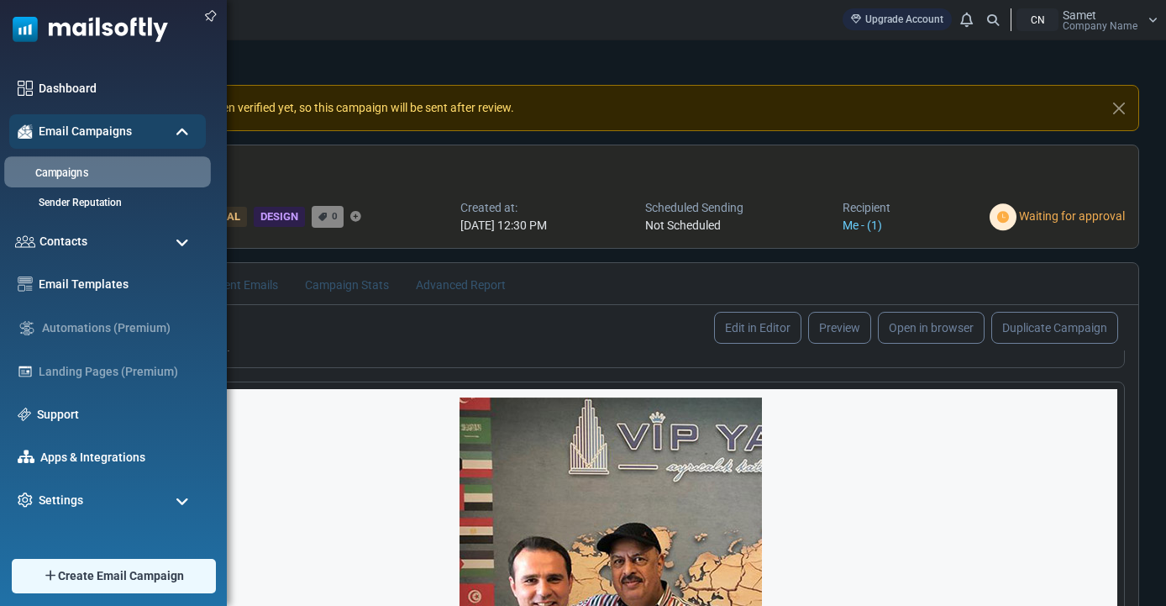
click at [89, 180] on link "Campaigns" at bounding box center [105, 173] width 202 height 16
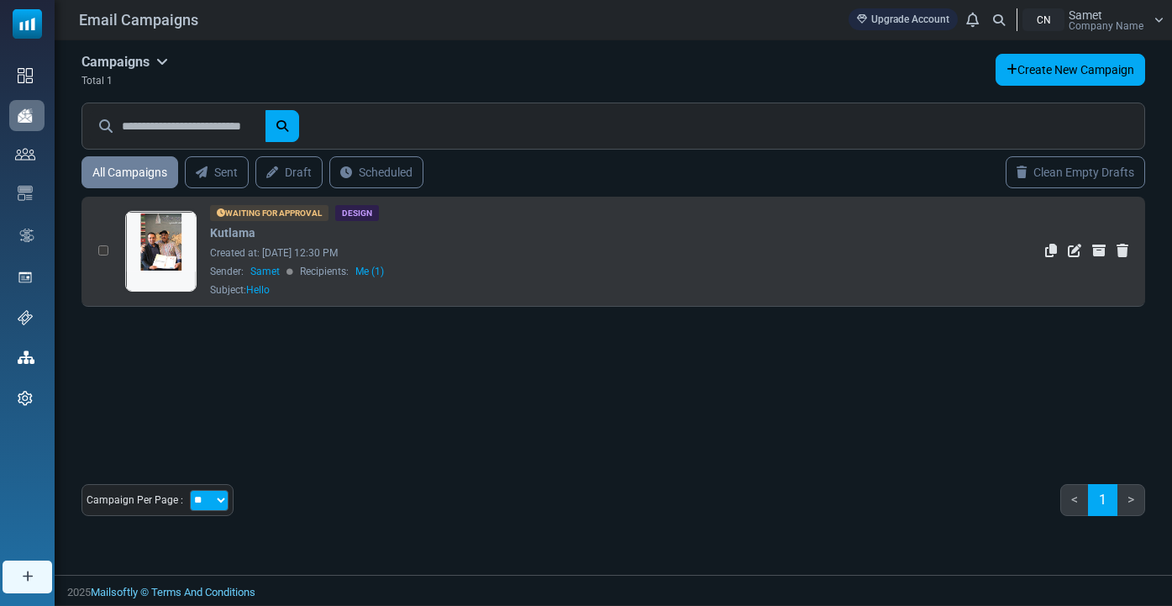
click at [738, 296] on div "Waiting for Approval Design [GEOGRAPHIC_DATA] Created at: [DATE] 12:30 PM Sende…" at bounding box center [531, 251] width 643 height 92
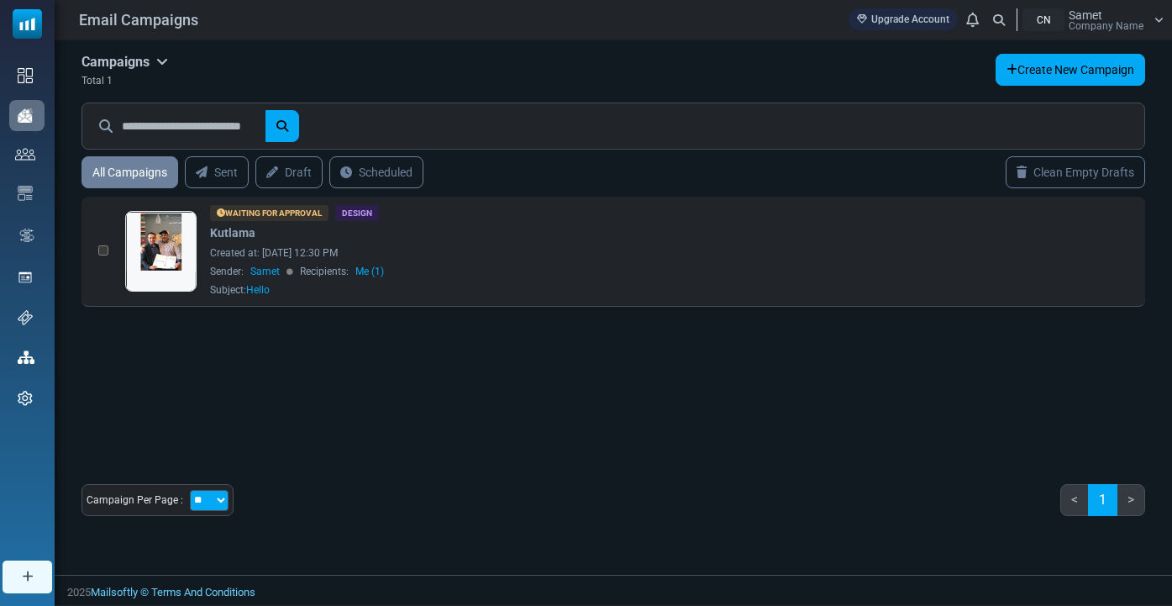
click at [927, 16] on link "Upgrade Account" at bounding box center [902, 19] width 109 height 22
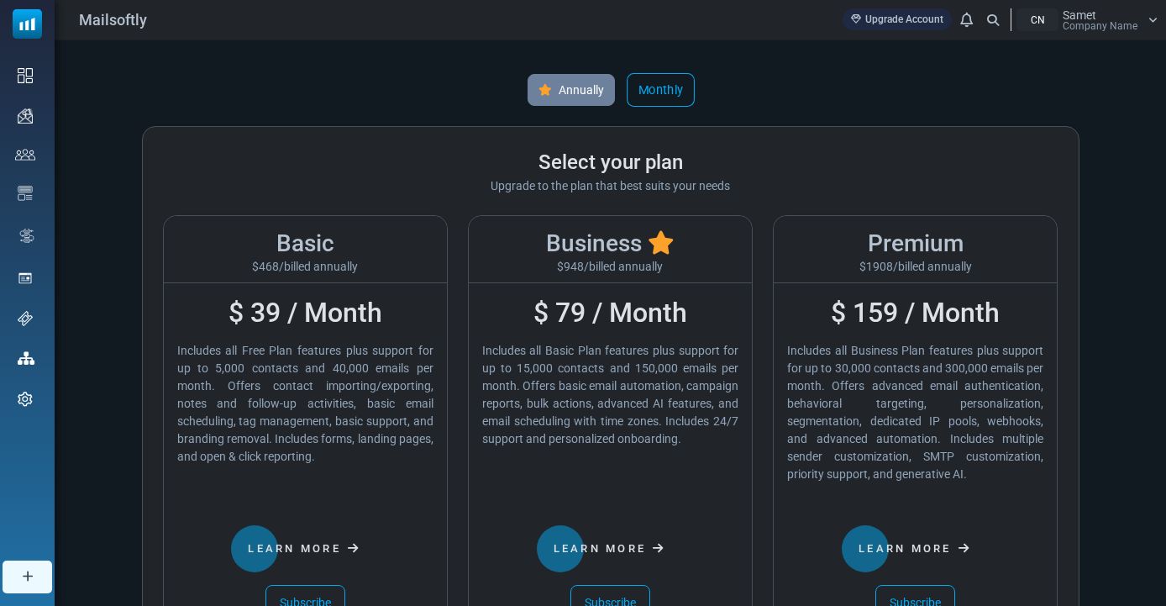
click at [668, 83] on link "Monthly" at bounding box center [661, 90] width 68 height 34
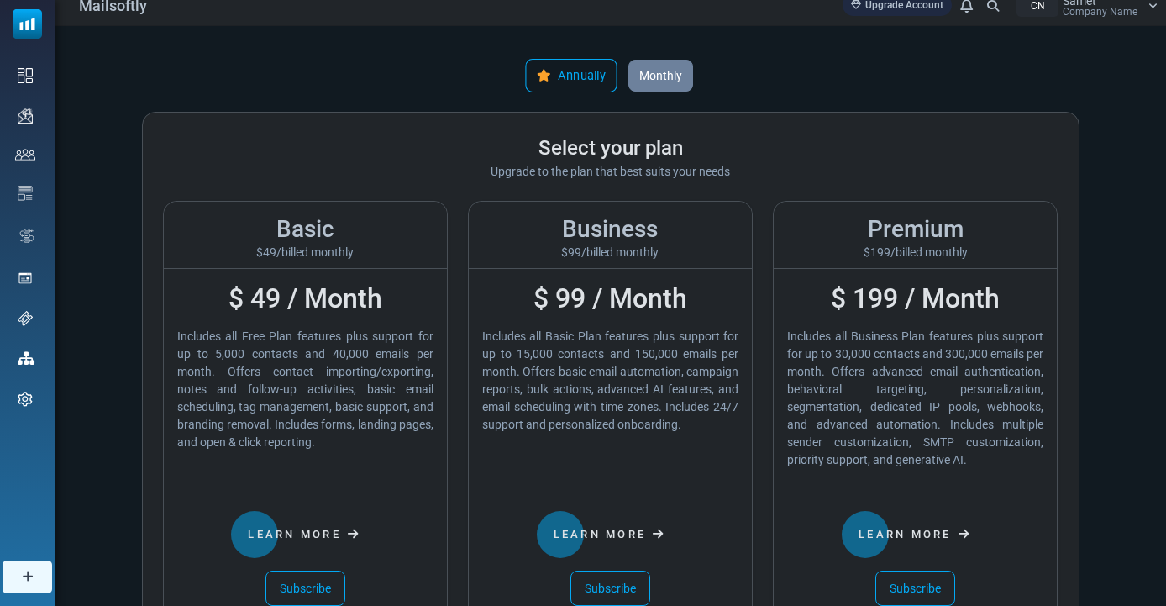
click at [589, 89] on link "Annually" at bounding box center [571, 76] width 92 height 34
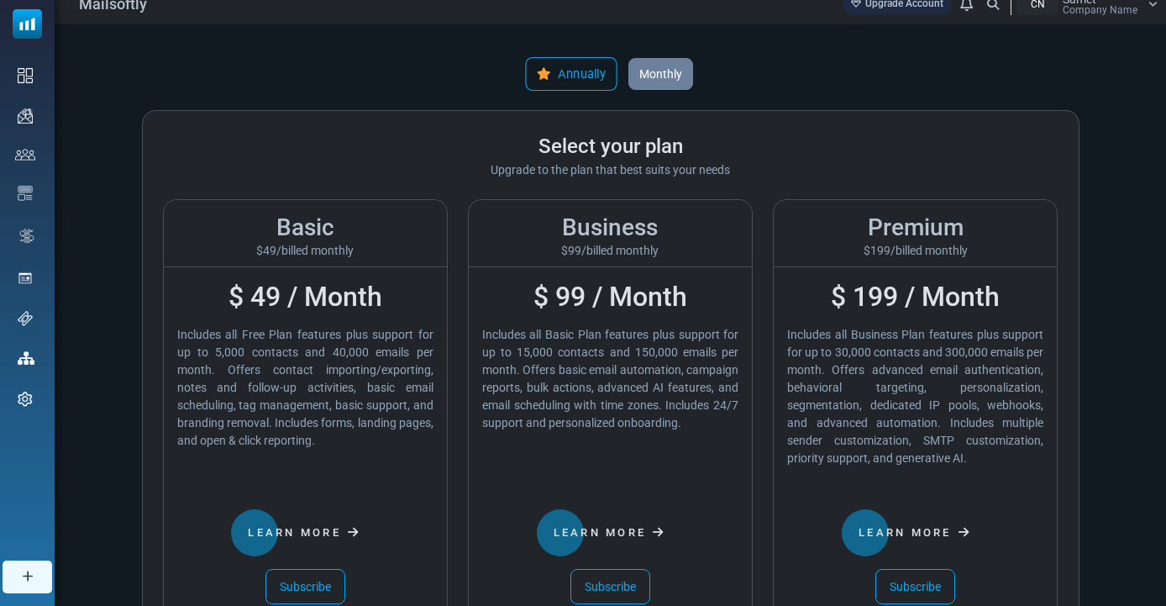
scroll to position [14, 0]
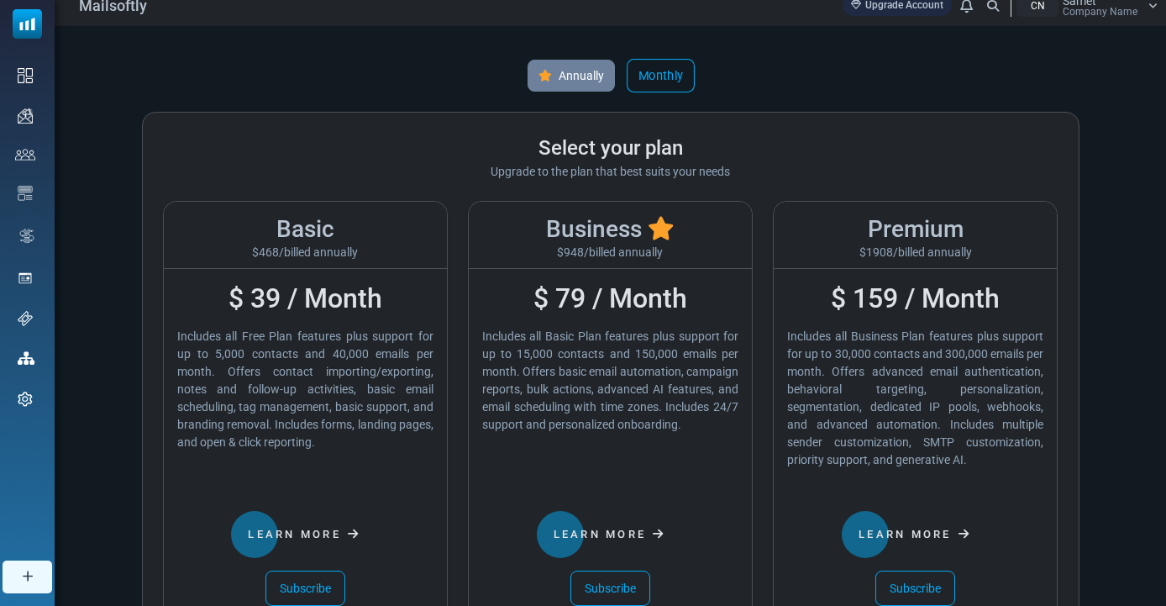
click at [639, 88] on link "Monthly" at bounding box center [661, 76] width 68 height 34
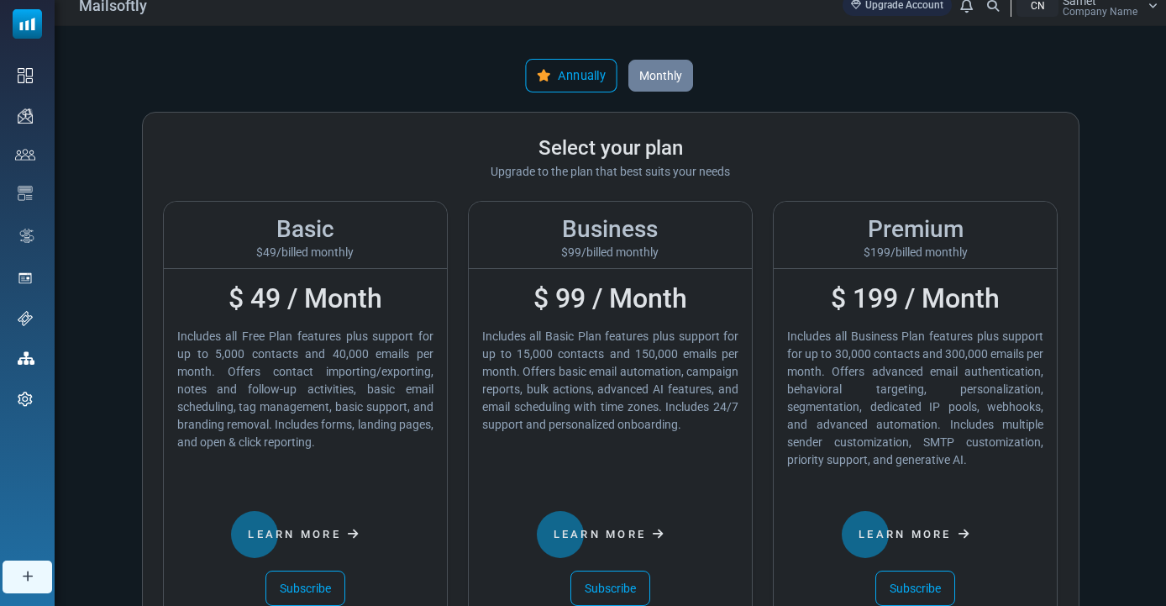
click at [588, 80] on link "Annually" at bounding box center [571, 76] width 92 height 34
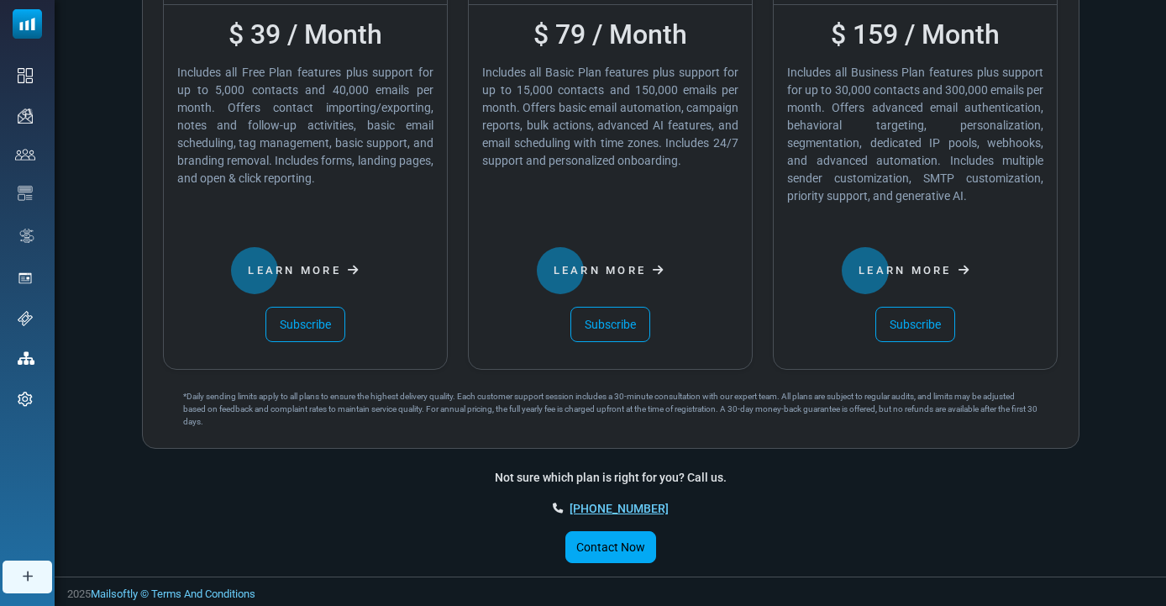
scroll to position [277, 0]
click at [313, 323] on link "Subscribe" at bounding box center [305, 324] width 80 height 35
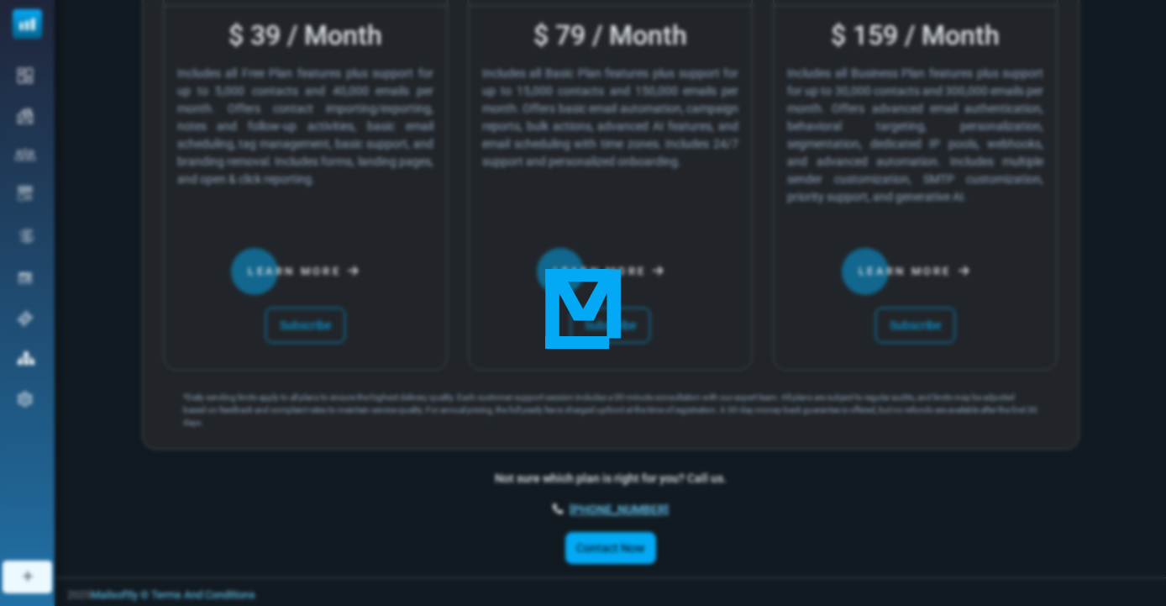
scroll to position [276, 0]
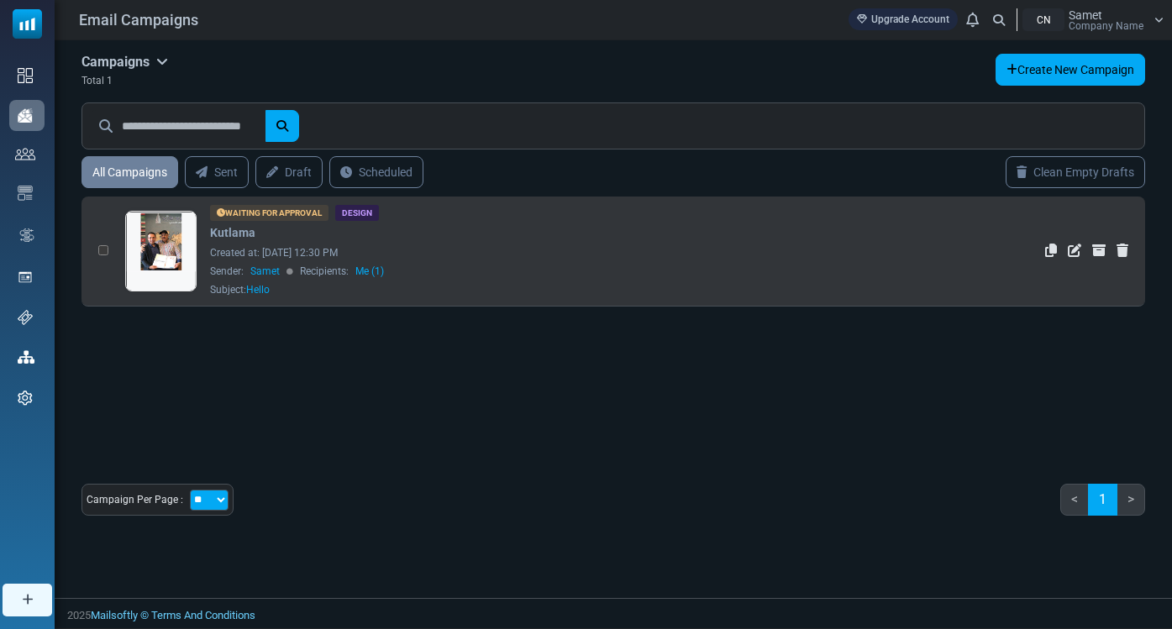
click at [284, 199] on td "Waiting for Approval Design Kutlama Created at: September 09, 2025 at 12:30 PM …" at bounding box center [489, 252] width 745 height 110
click at [107, 260] on td at bounding box center [98, 252] width 35 height 110
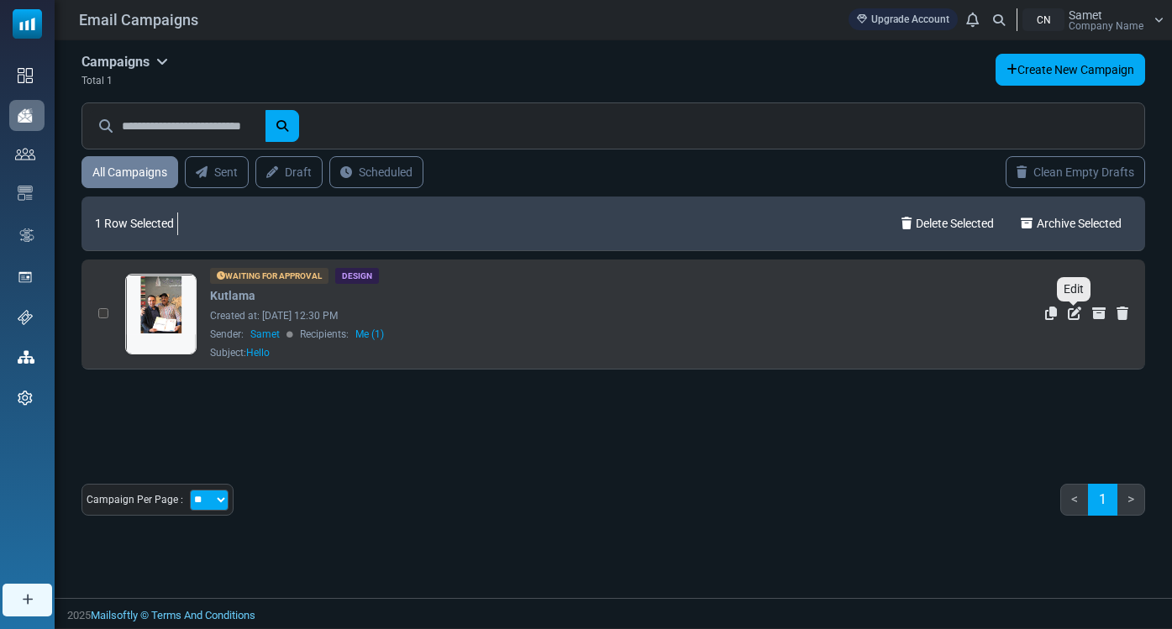
click at [1070, 315] on icon "Edit" at bounding box center [1074, 313] width 13 height 13
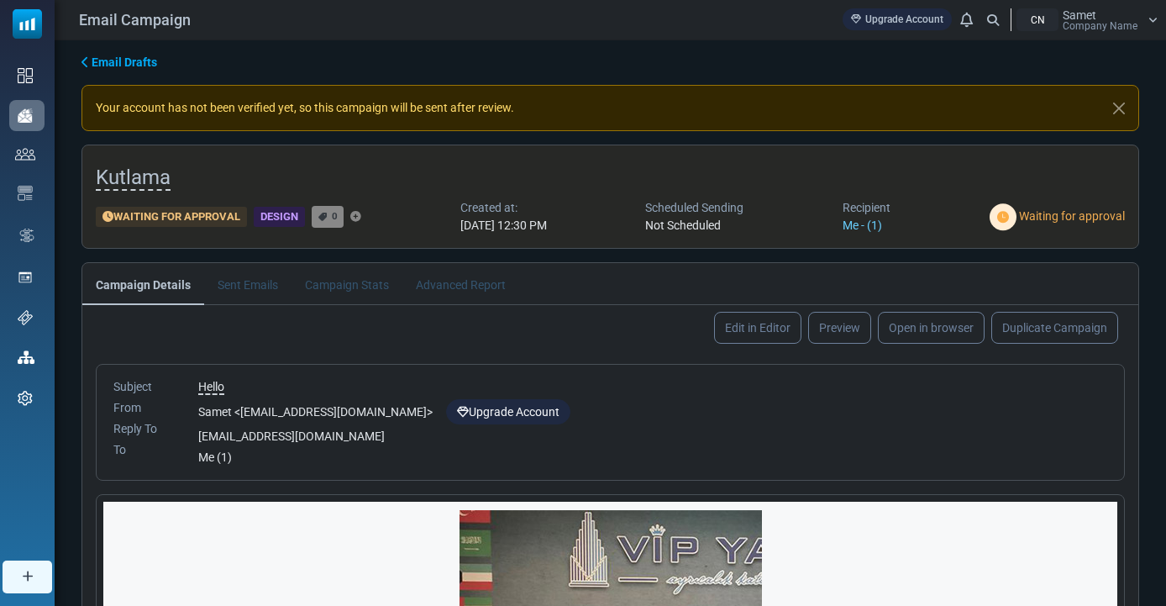
click at [239, 286] on li "Sent Emails" at bounding box center [247, 283] width 87 height 41
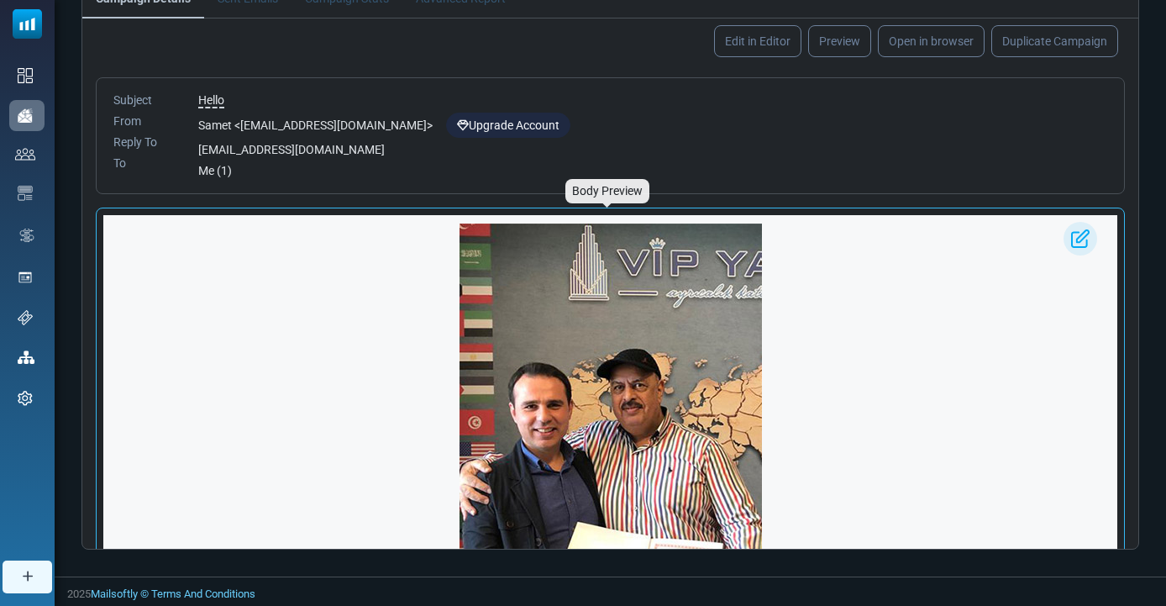
scroll to position [286, 0]
click at [417, 122] on div "Samet < [EMAIL_ADDRESS][DOMAIN_NAME] > Upgrade Account" at bounding box center [652, 125] width 909 height 25
drag, startPoint x: 418, startPoint y: 122, endPoint x: 346, endPoint y: 126, distance: 72.4
click at [346, 126] on div "Samet < [EMAIL_ADDRESS][DOMAIN_NAME] > Upgrade Account" at bounding box center [652, 125] width 909 height 25
copy div "[DOMAIN_NAME]"
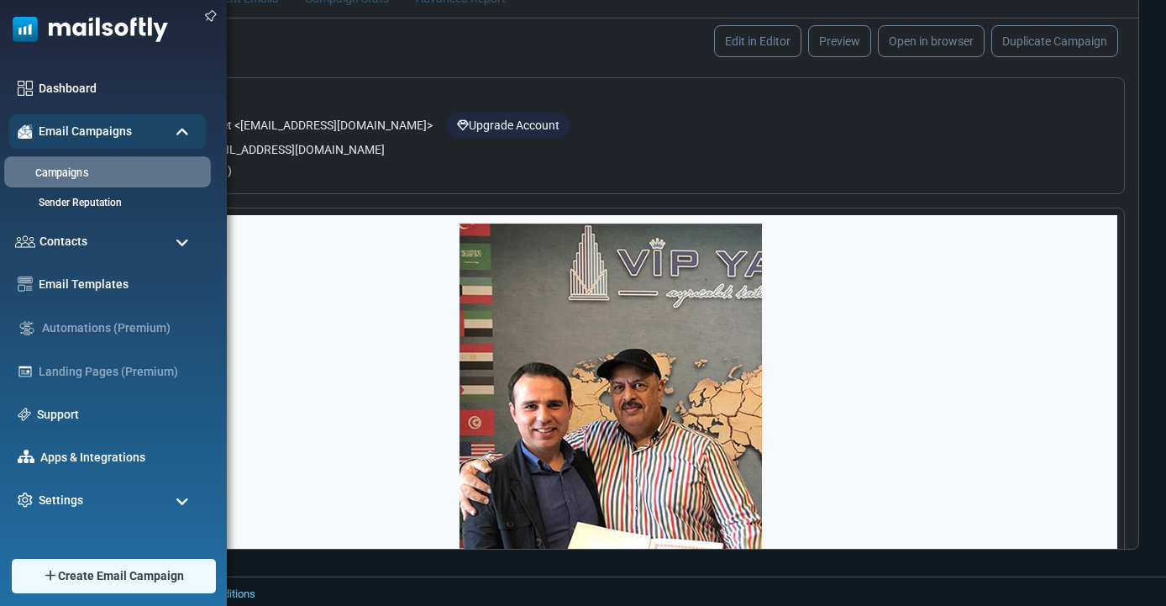
click at [76, 172] on link "Campaigns" at bounding box center [105, 173] width 202 height 16
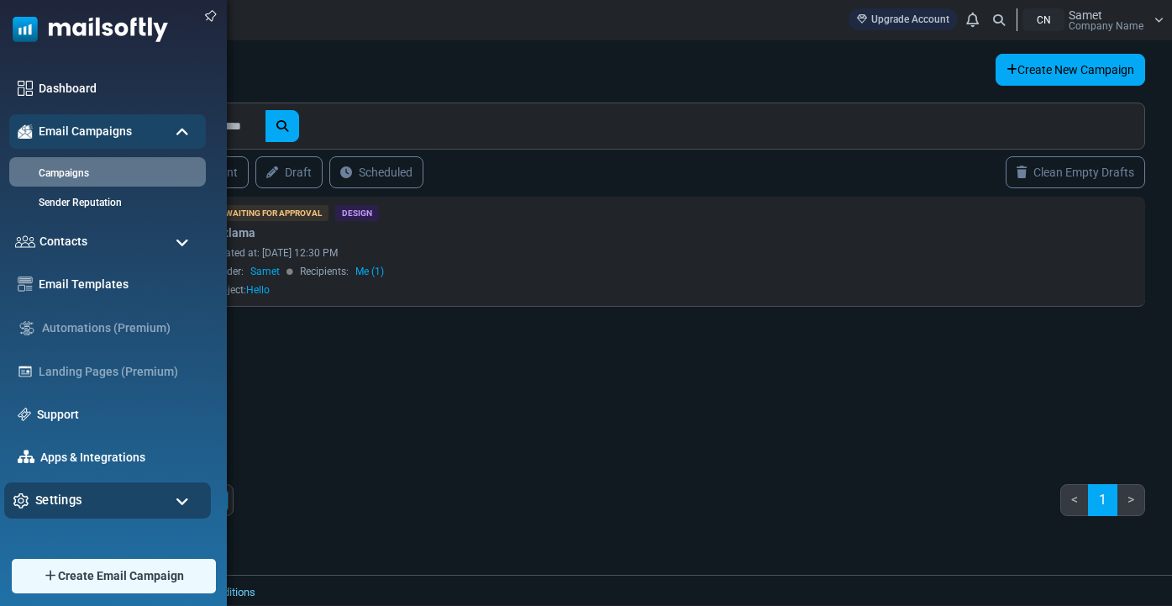
click at [105, 496] on div "Settings" at bounding box center [107, 500] width 207 height 36
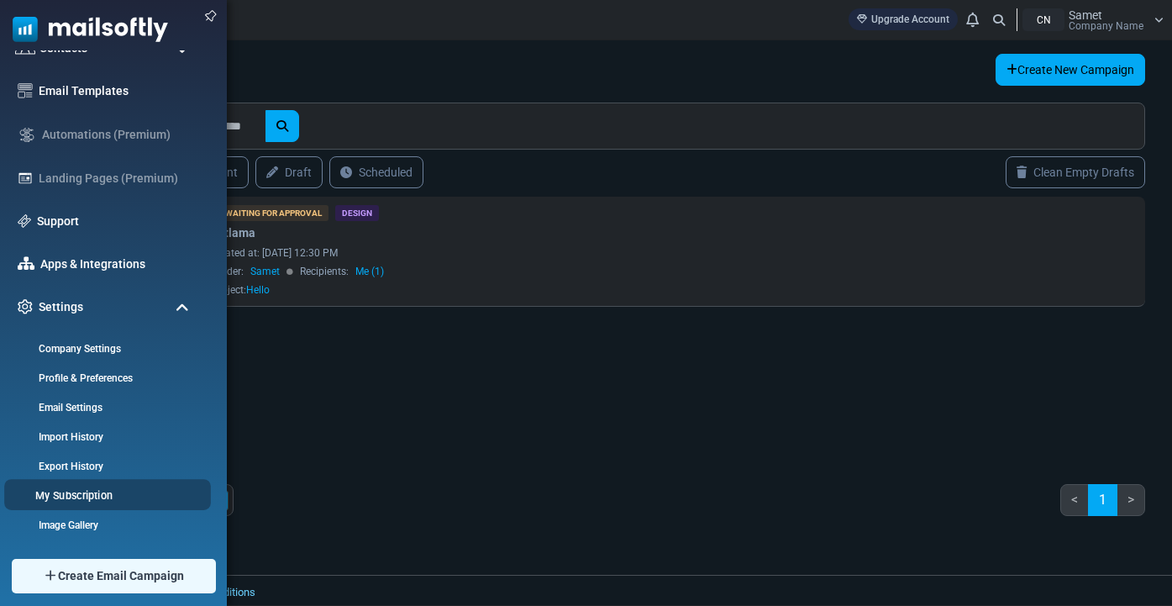
scroll to position [196, 0]
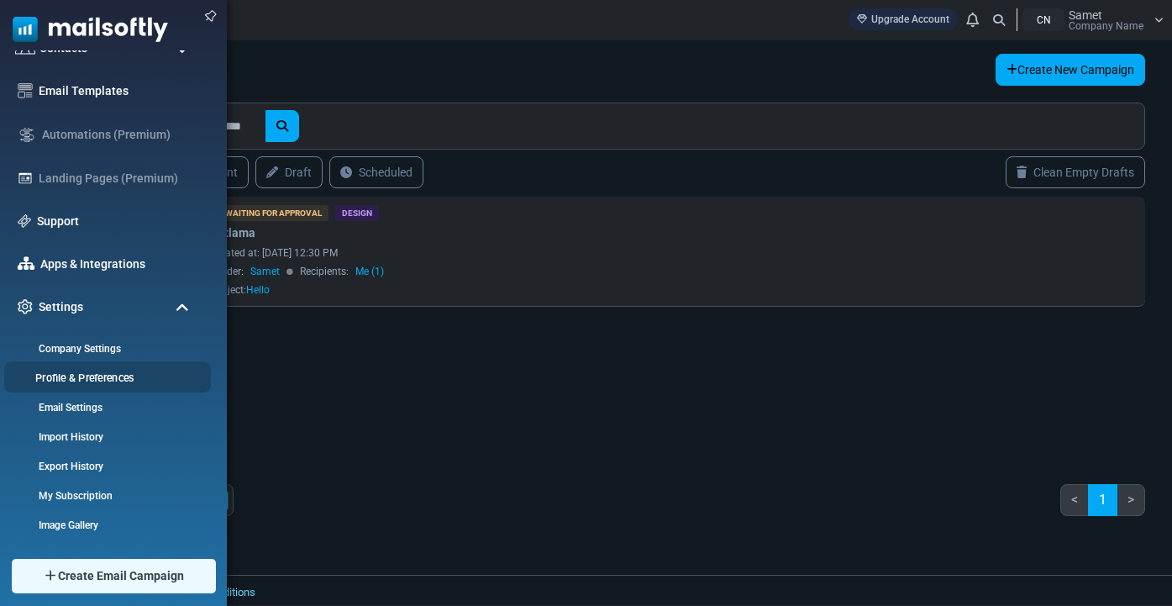
click at [131, 379] on link "Profile & Preferences" at bounding box center [105, 378] width 202 height 16
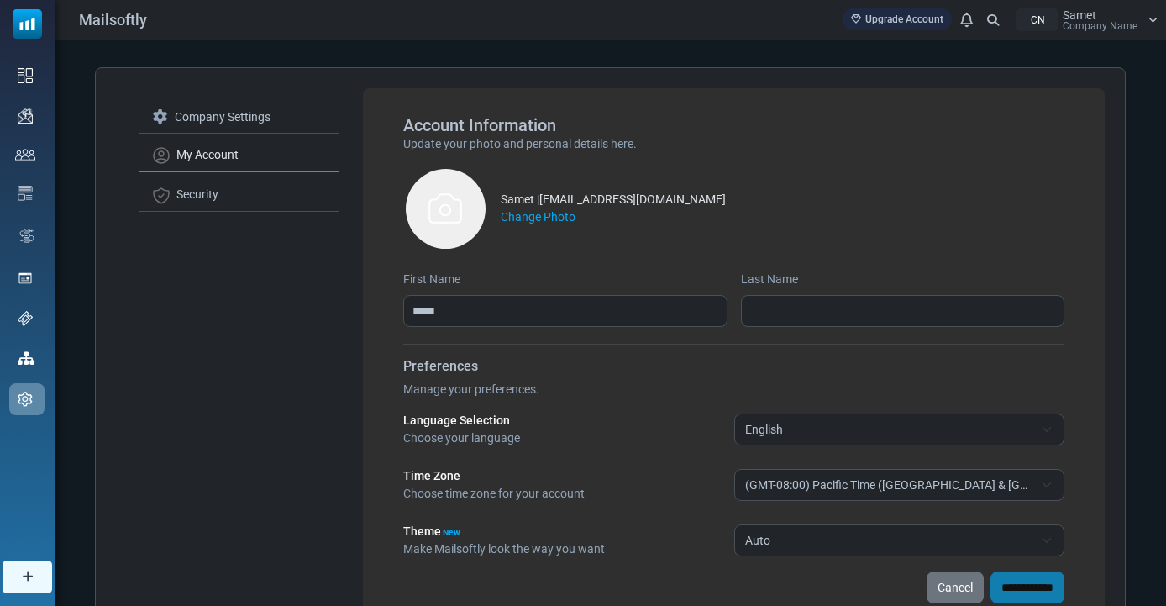
click at [732, 417] on div "Language Selection Choose your language ******* ****** English" at bounding box center [733, 429] width 661 height 35
click at [748, 422] on span "English" at bounding box center [899, 429] width 330 height 32
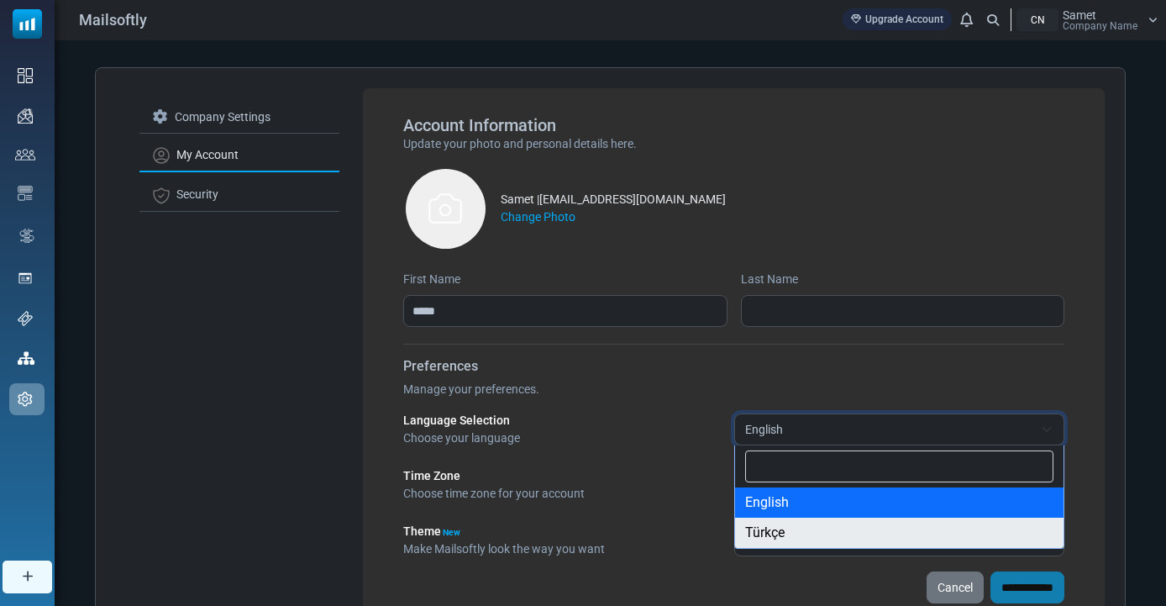
select select "**"
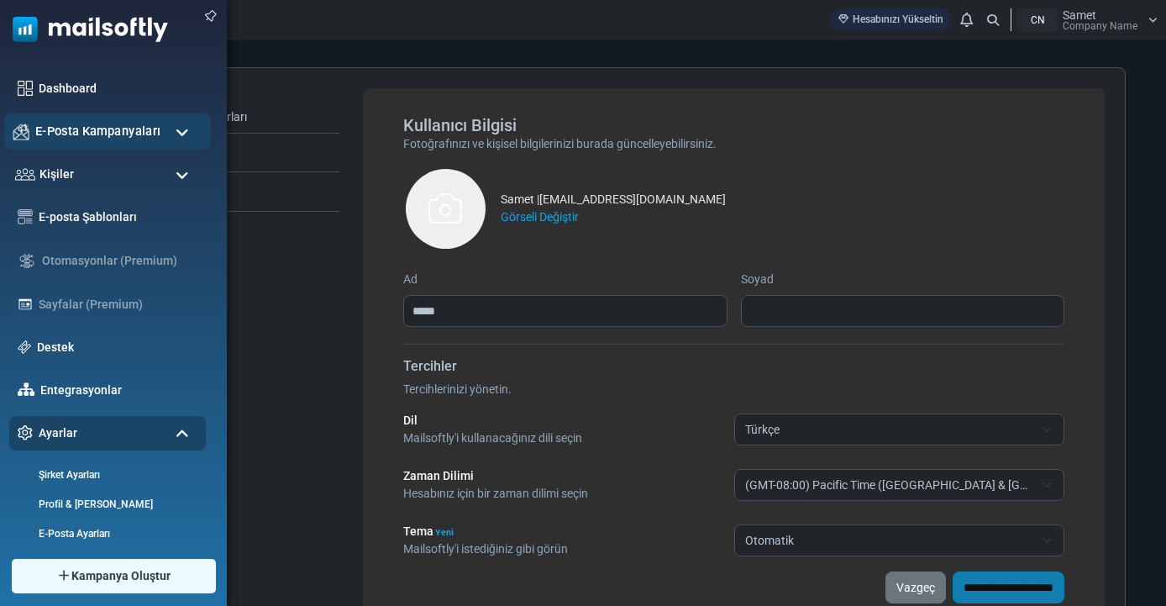
click at [40, 129] on span "E-Posta Kampanyaları" at bounding box center [97, 131] width 125 height 18
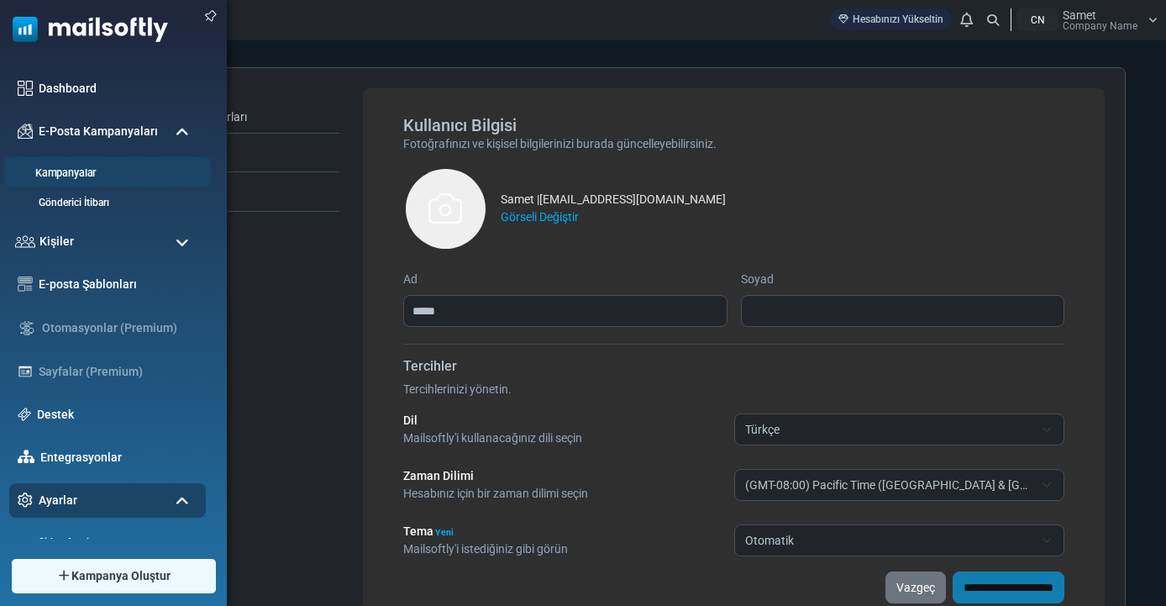
click at [51, 171] on link "Kampanyalar" at bounding box center [105, 173] width 202 height 16
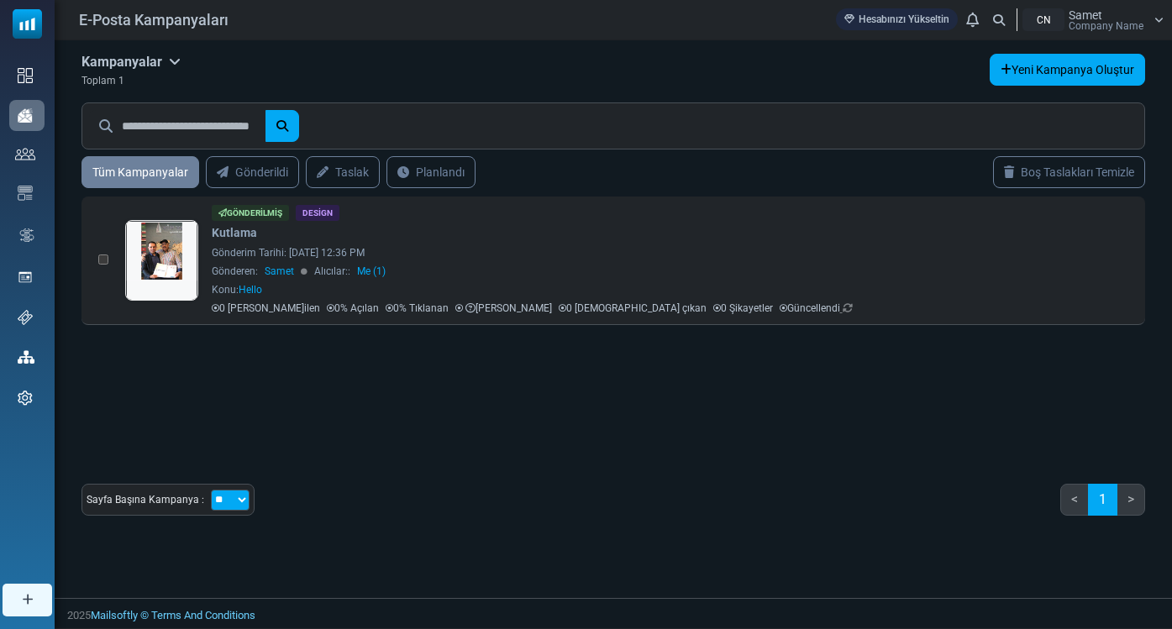
click at [510, 426] on div "0 Selected Delete Selected Archive Selected Gönderilmiş Design Kutlama Samet" at bounding box center [612, 322] width 1063 height 269
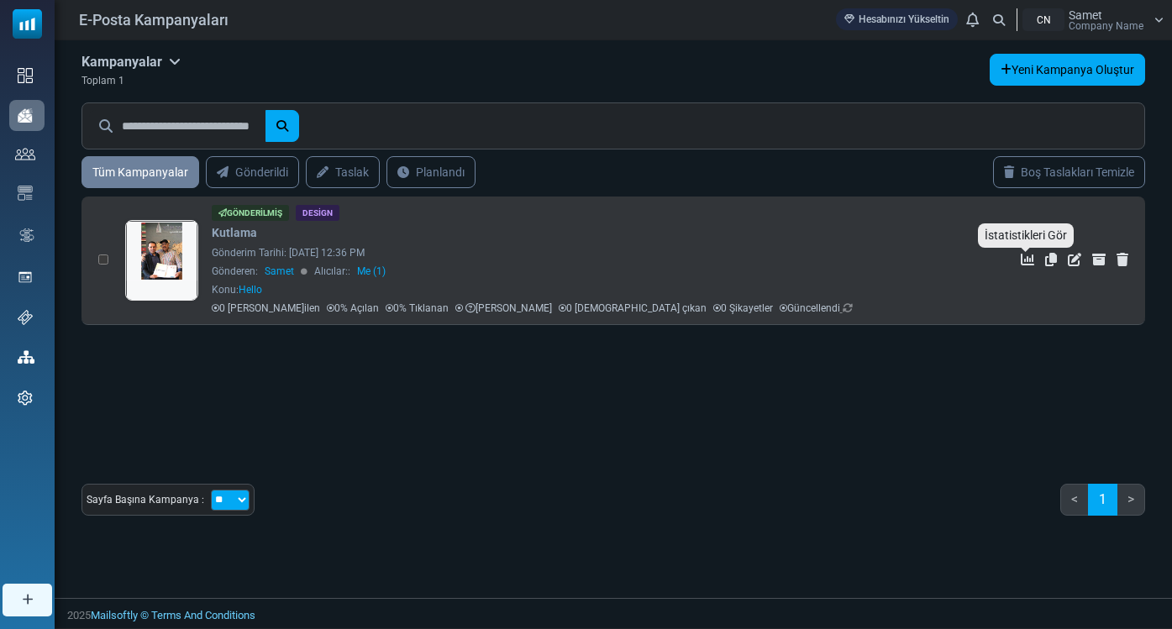
click at [1021, 256] on icon "İstatistikleri Gör" at bounding box center [1027, 259] width 13 height 13
